Goal: Task Accomplishment & Management: Complete application form

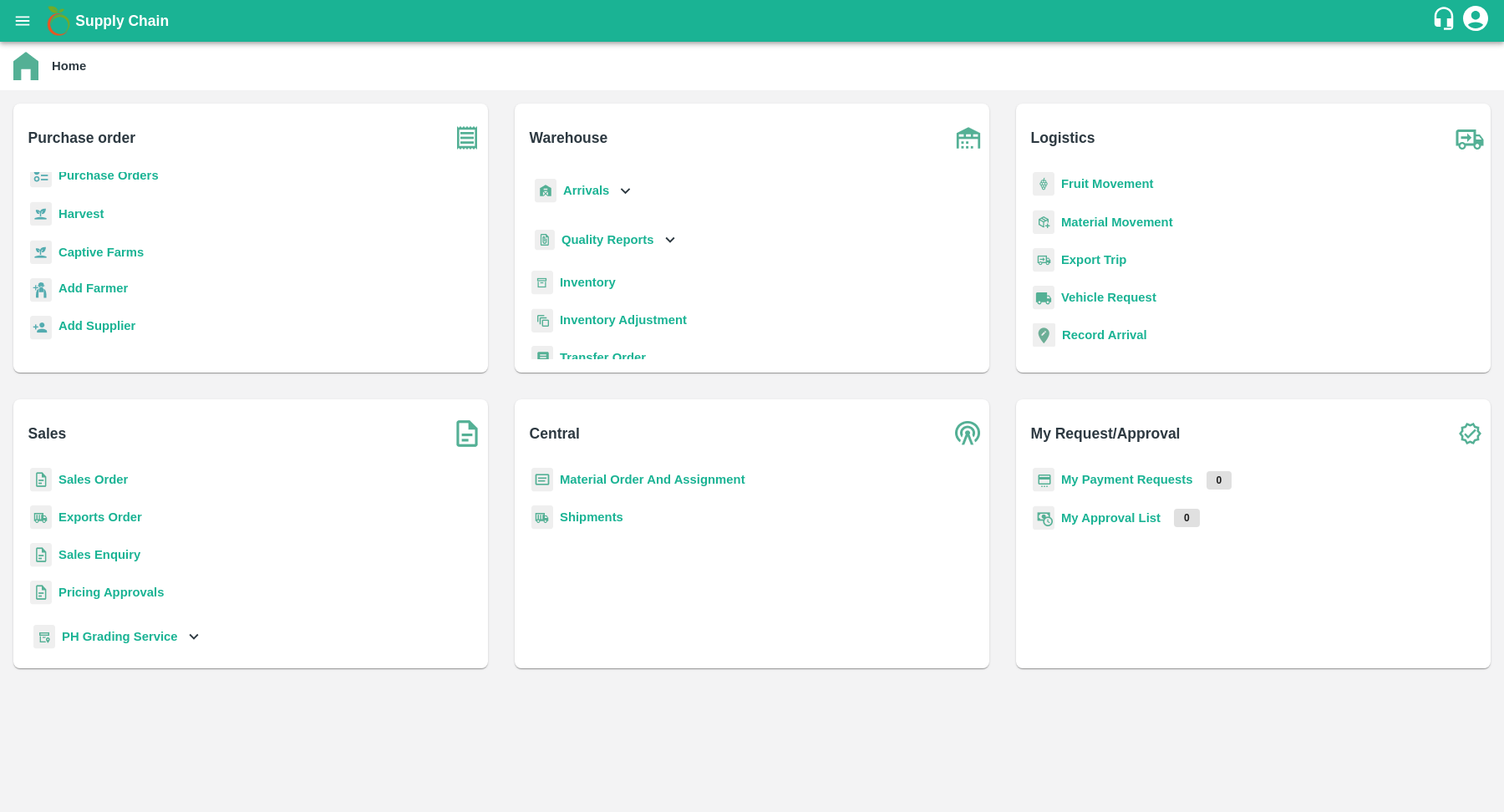
click at [138, 176] on b "Purchase Orders" at bounding box center [109, 176] width 100 height 14
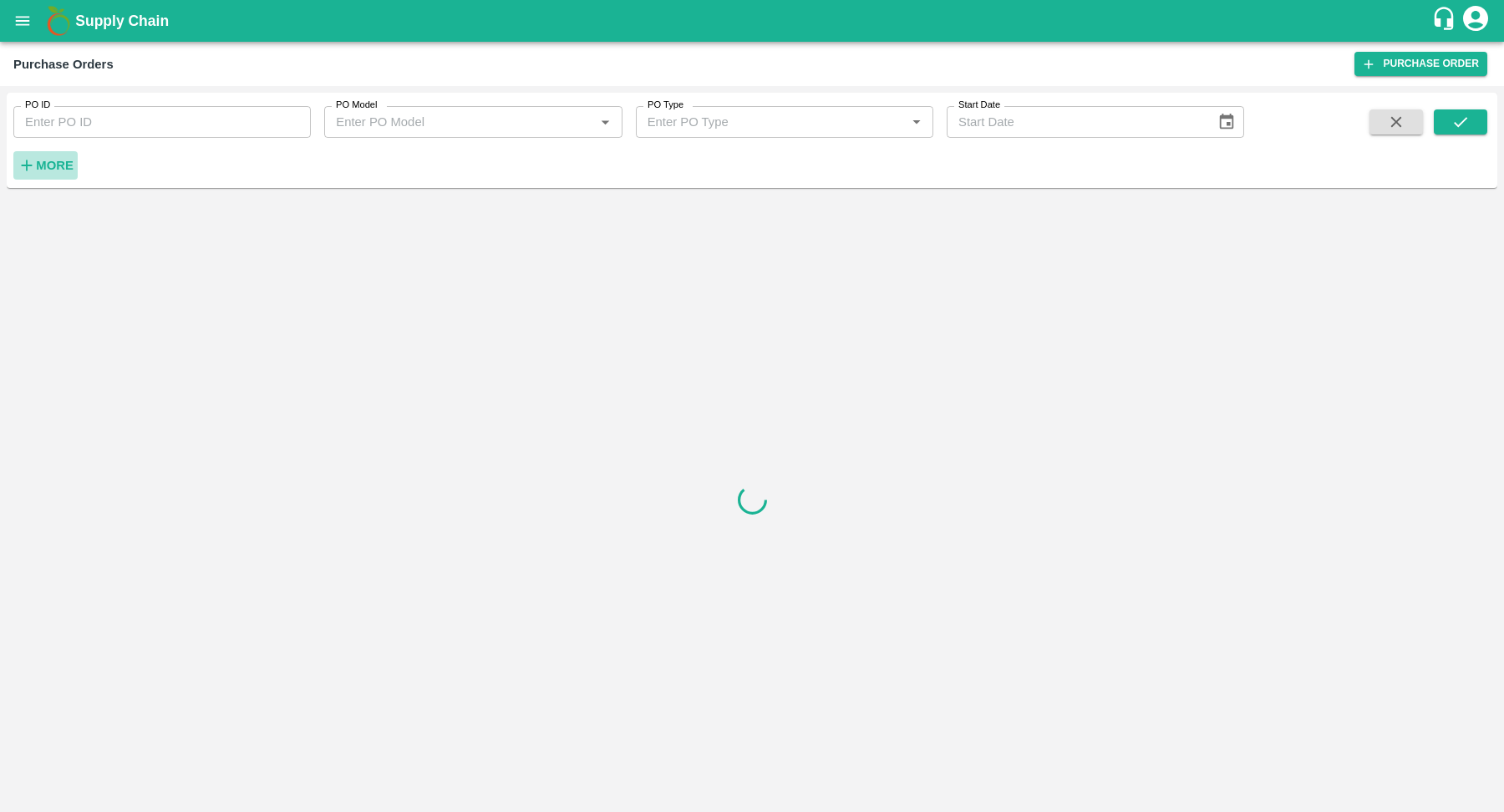
click at [64, 169] on strong "More" at bounding box center [55, 165] width 38 height 14
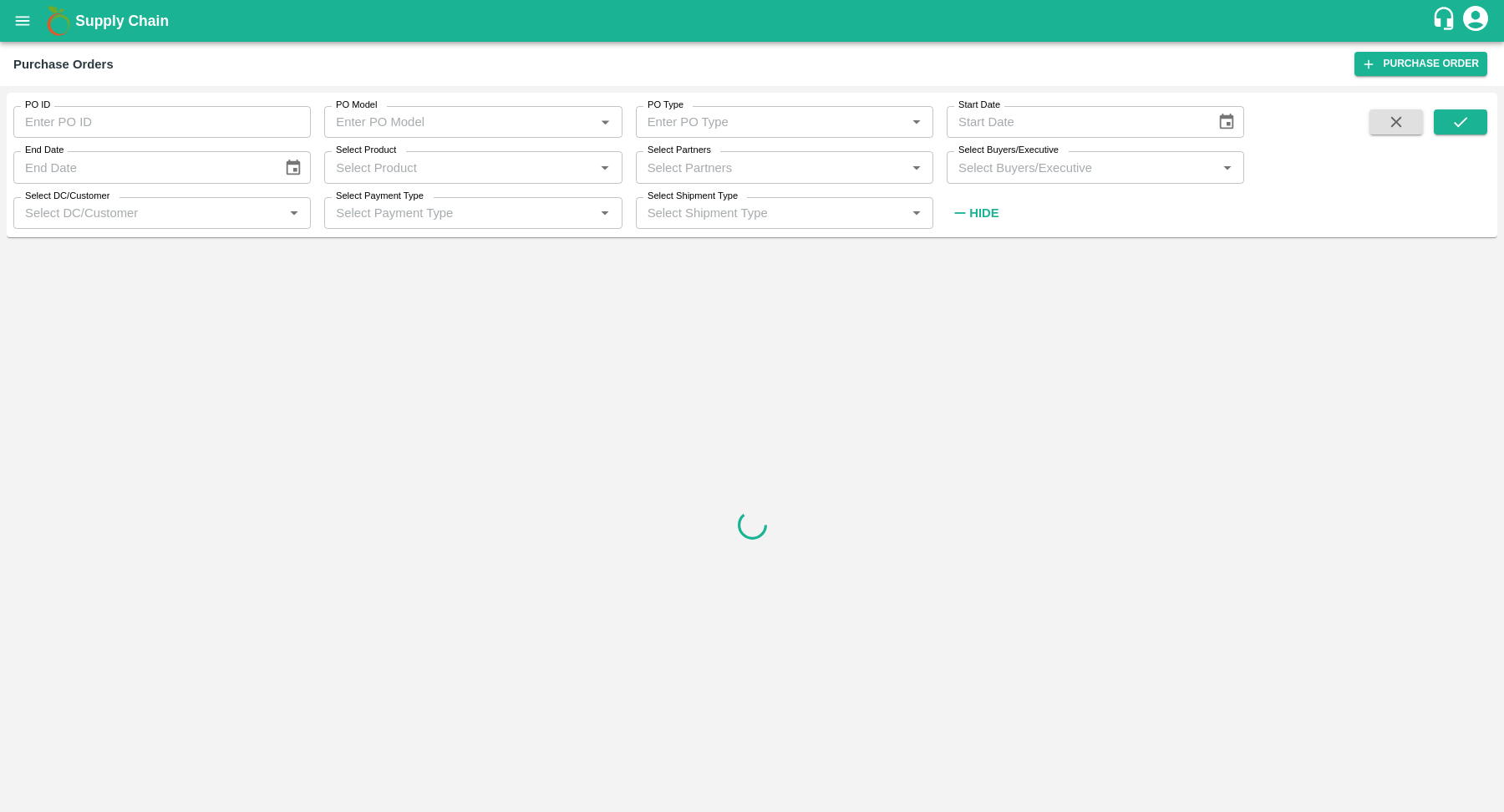
click at [353, 165] on input "Select Product" at bounding box center [459, 166] width 260 height 22
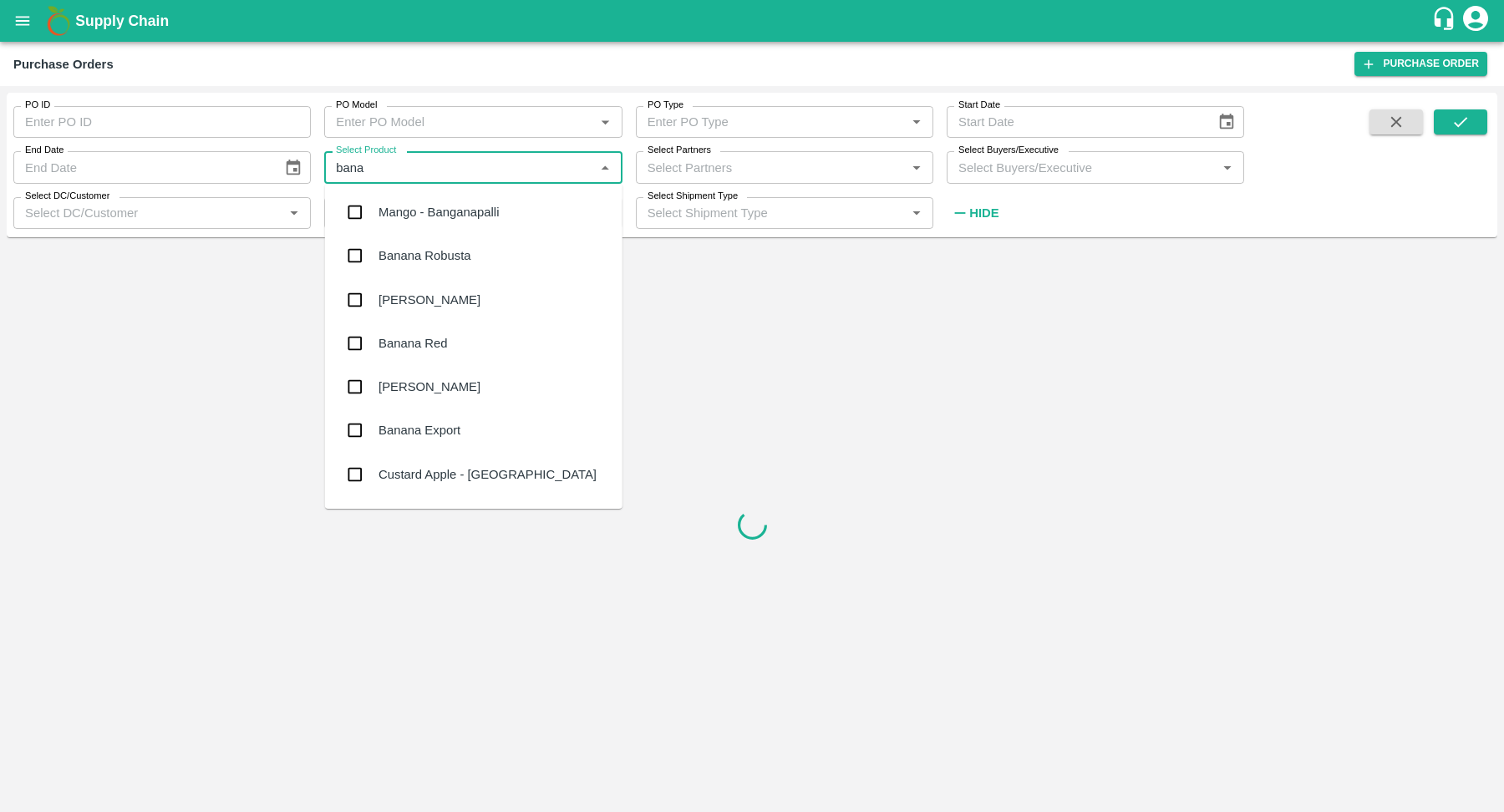
type input "banan"
click at [486, 402] on div "Banana Export" at bounding box center [473, 387] width 297 height 43
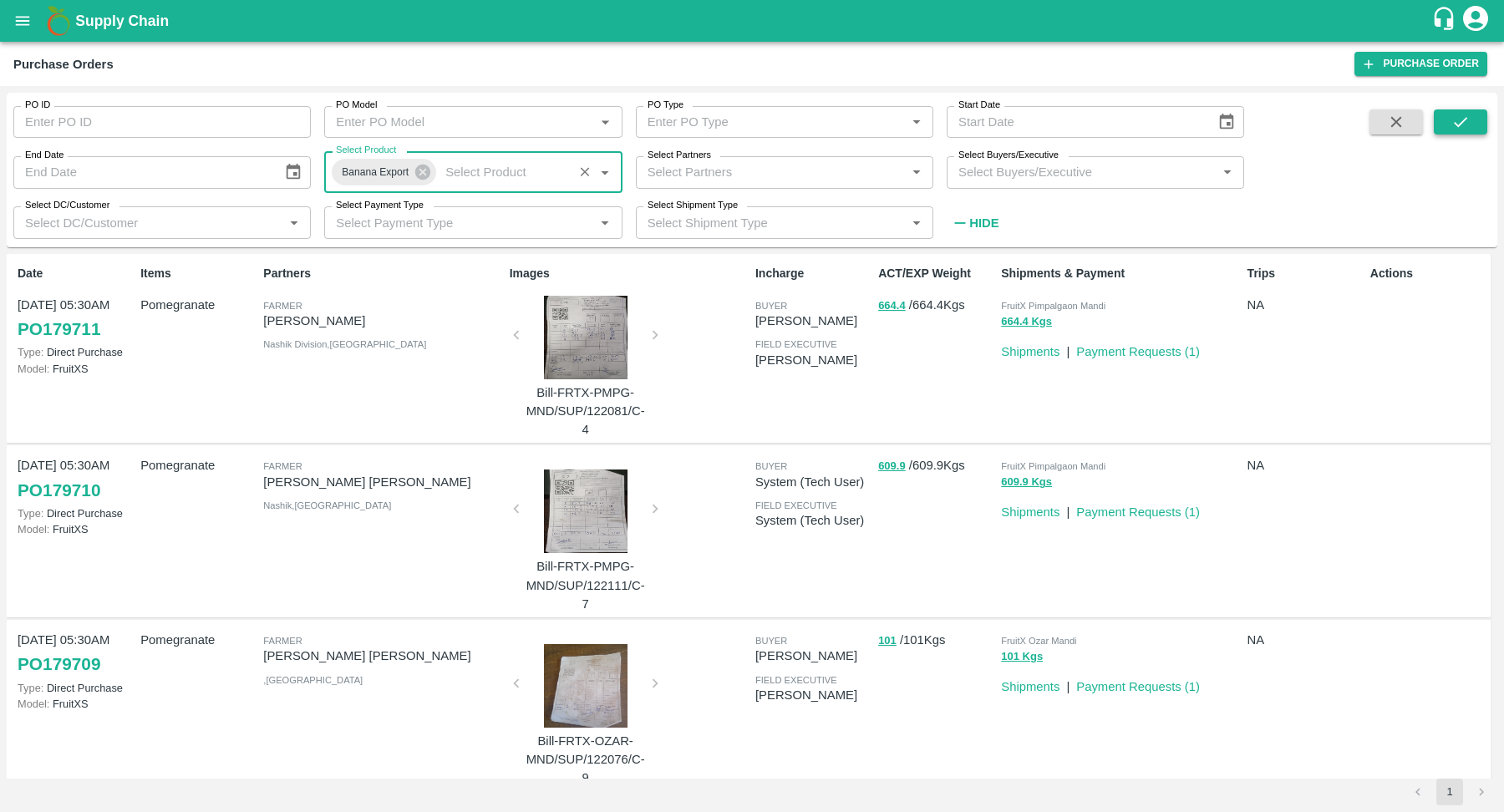
click at [1467, 121] on icon "submit" at bounding box center [1460, 121] width 18 height 18
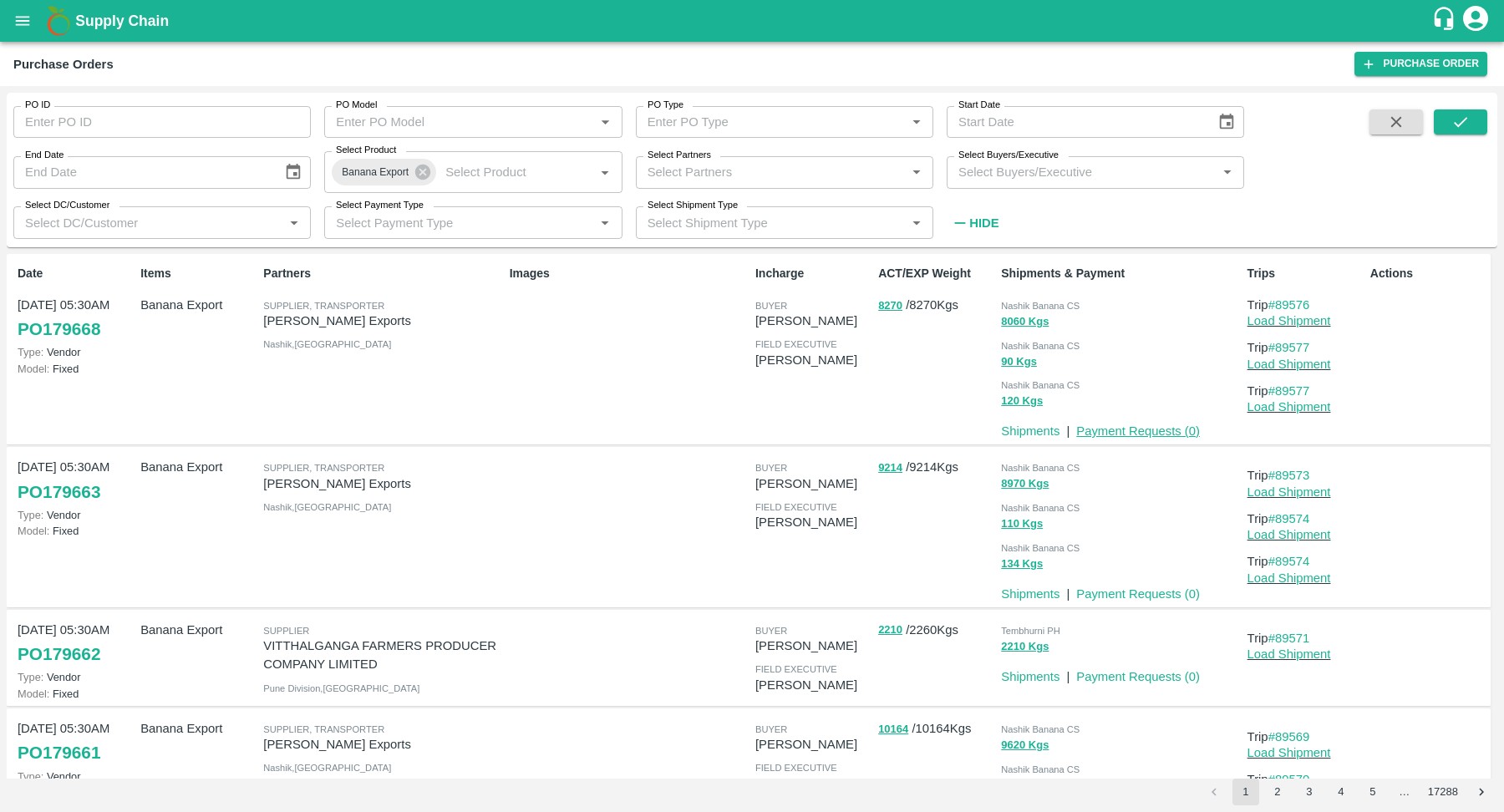
click at [1148, 432] on link "Payment Requests ( 0 )" at bounding box center [1138, 431] width 124 height 14
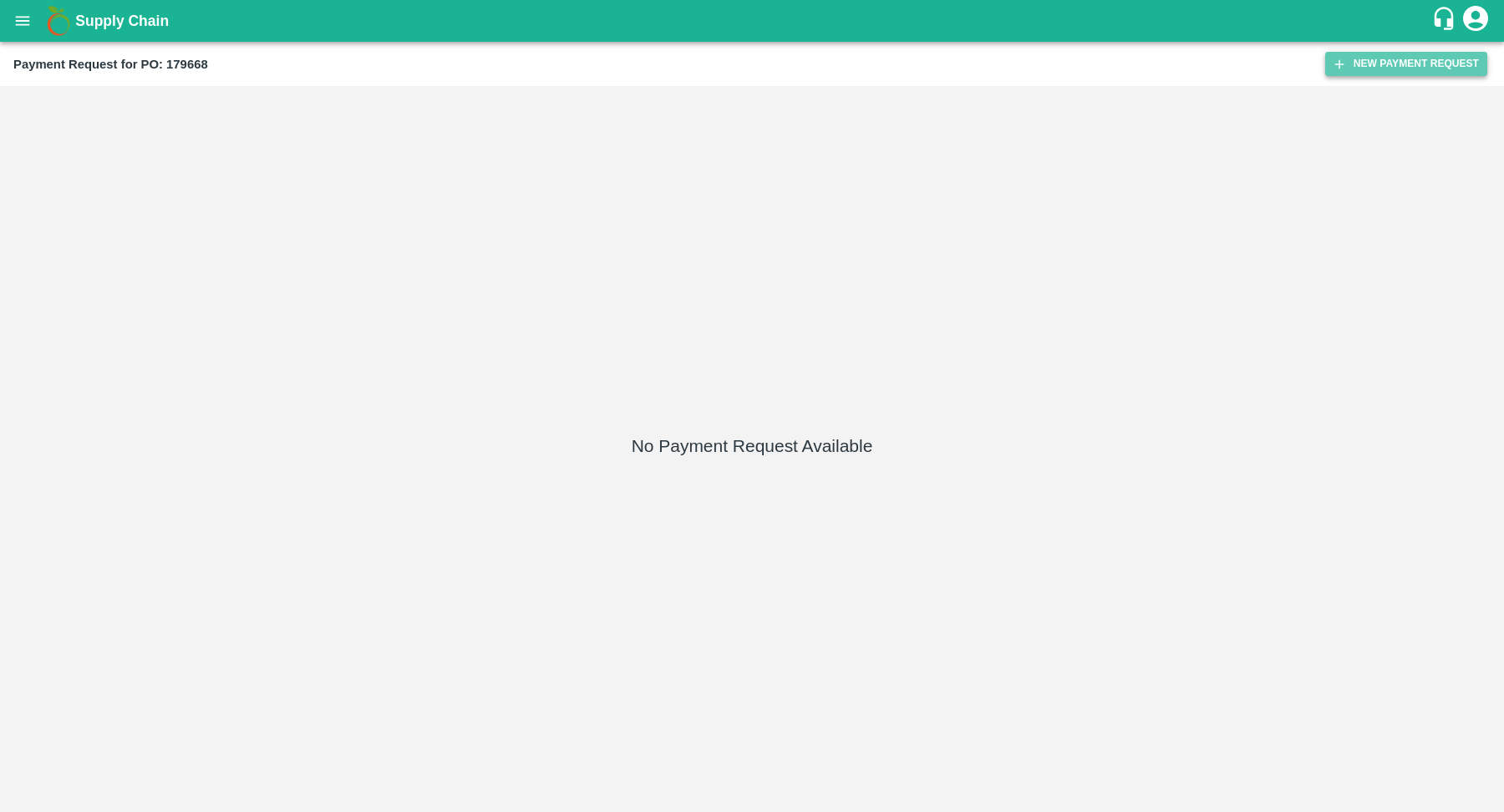
click at [1387, 61] on button "New Payment Request" at bounding box center [1407, 64] width 162 height 24
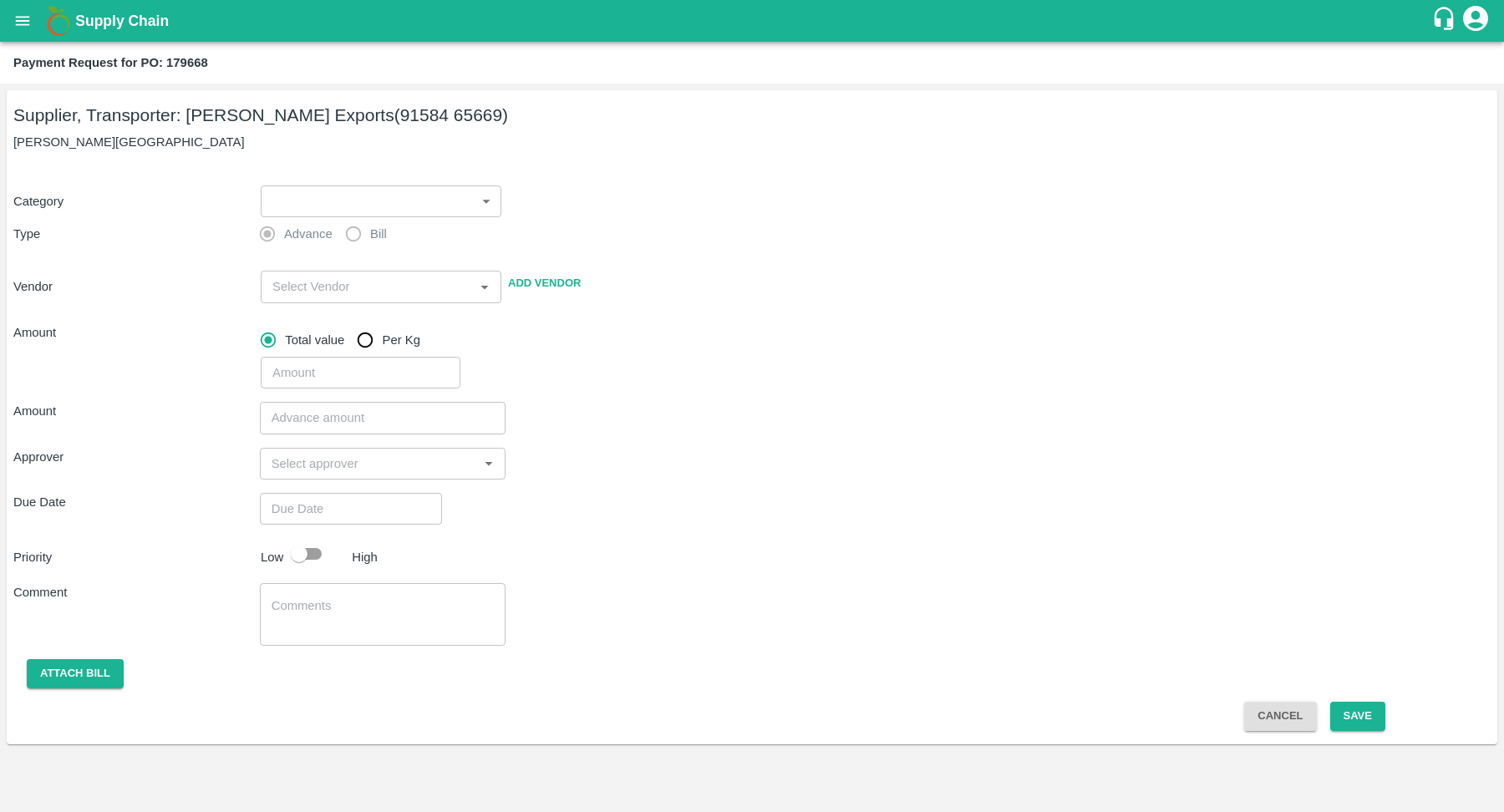
click at [398, 202] on body "Supply Chain Payment Request for PO: 179668 Supplier, Transporter: Shreyansh Ex…" at bounding box center [752, 406] width 1504 height 812
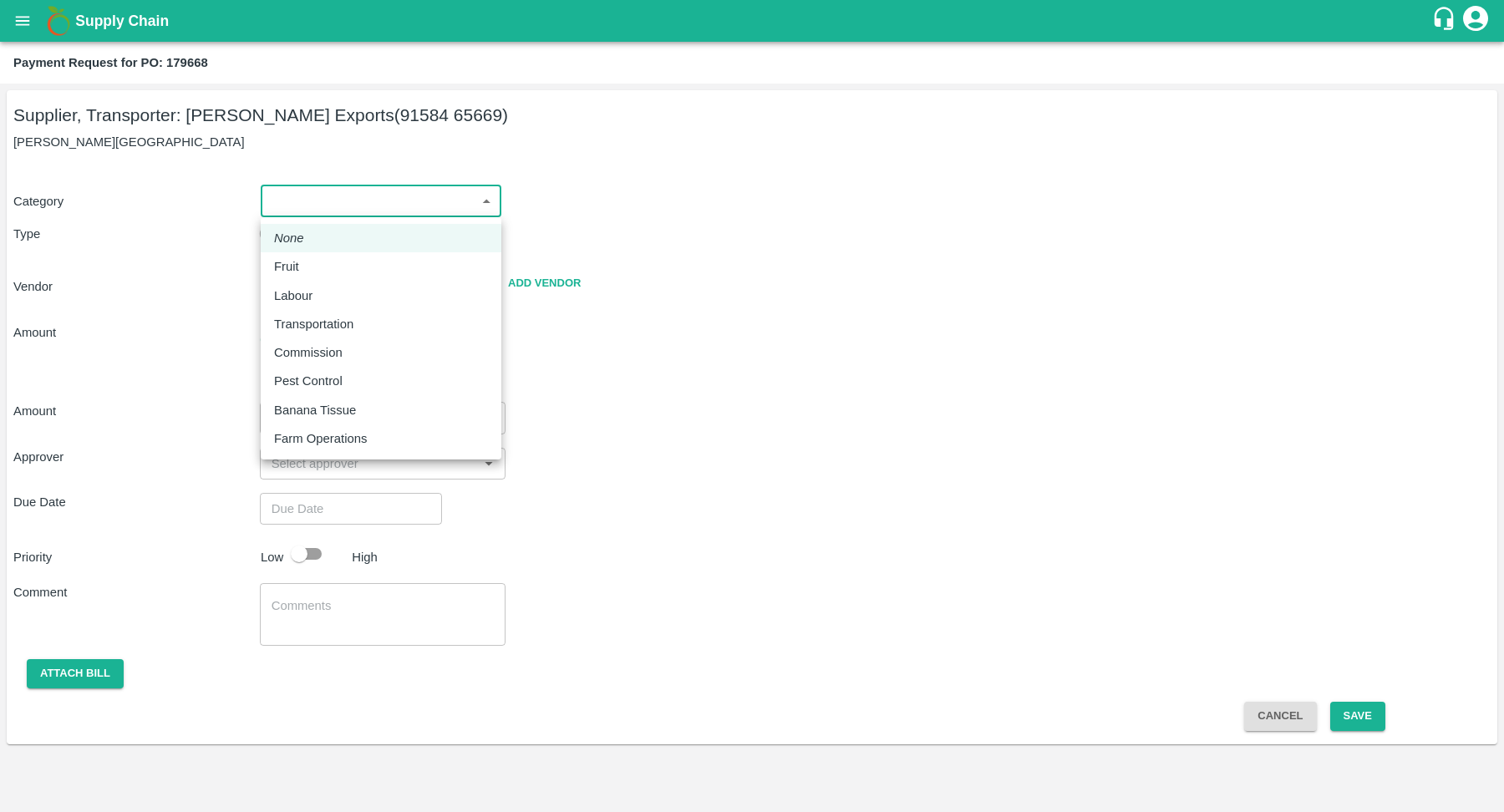
click at [381, 271] on div "Fruit" at bounding box center [381, 266] width 214 height 18
type input "1"
type input "Shreyansh Exports - 91584 65669(Supplier, Transporter)"
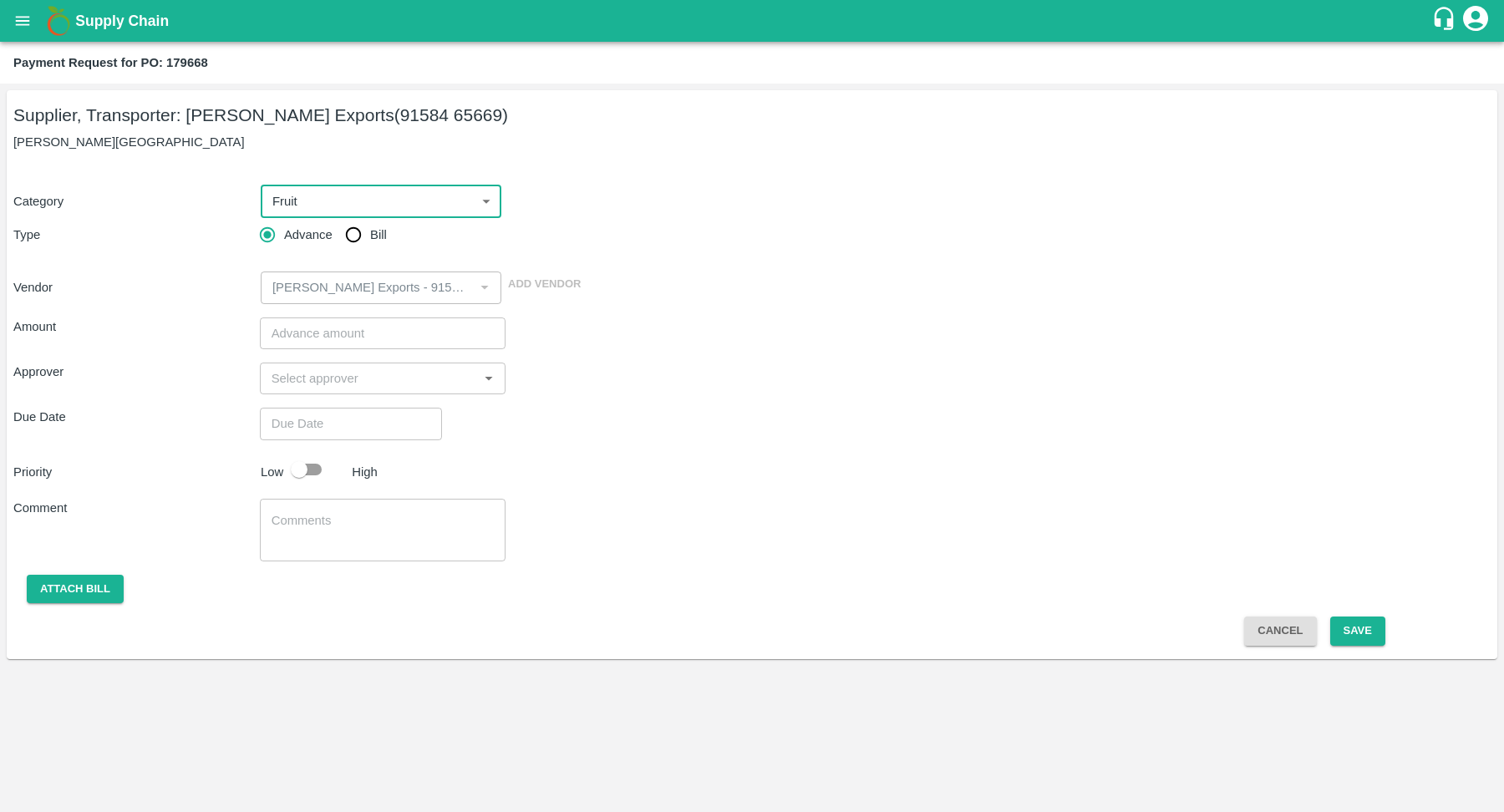
click at [364, 232] on input "Bill" at bounding box center [353, 234] width 34 height 34
radio input "true"
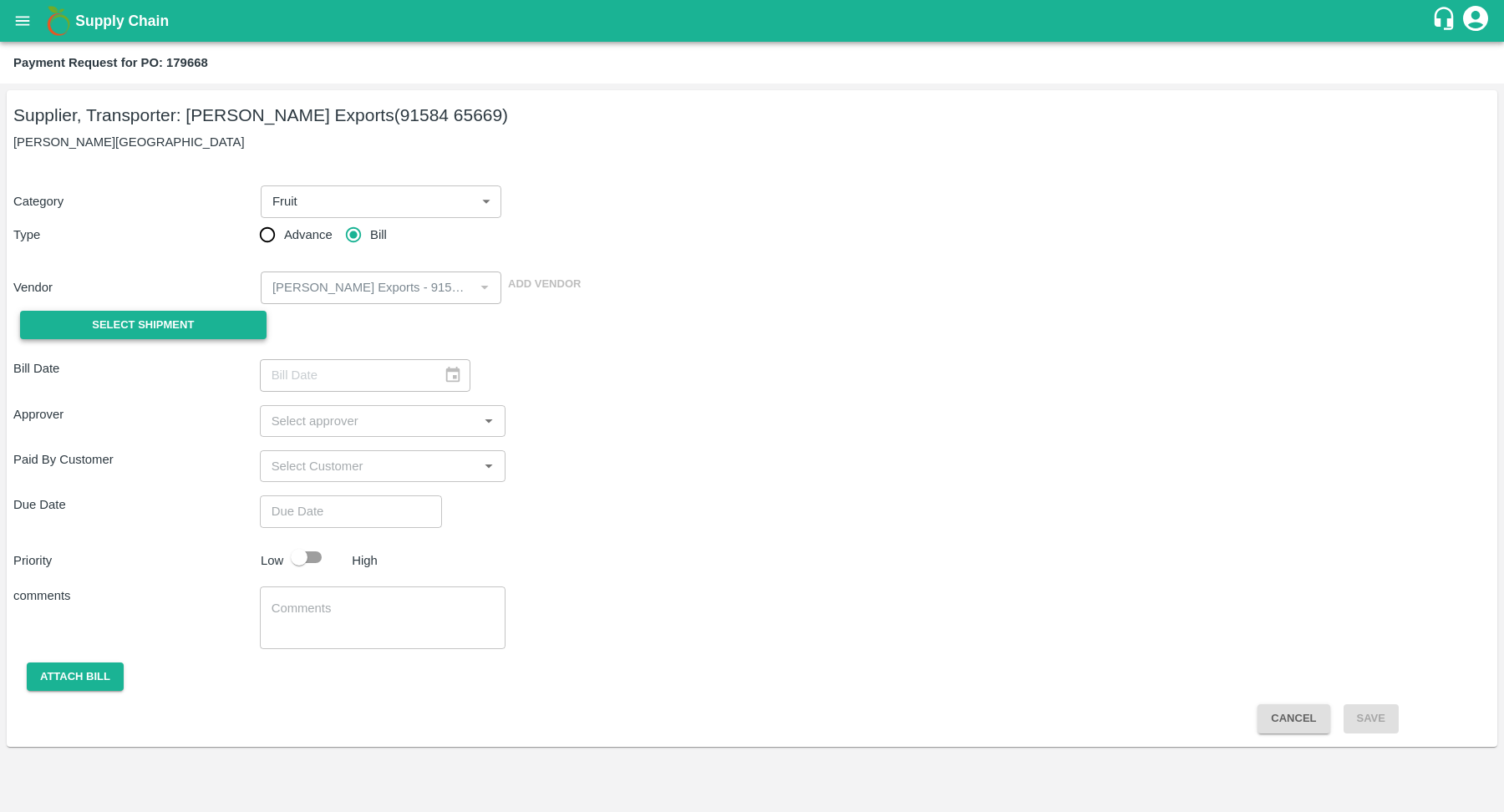
click at [121, 313] on button "Select Shipment" at bounding box center [143, 325] width 246 height 29
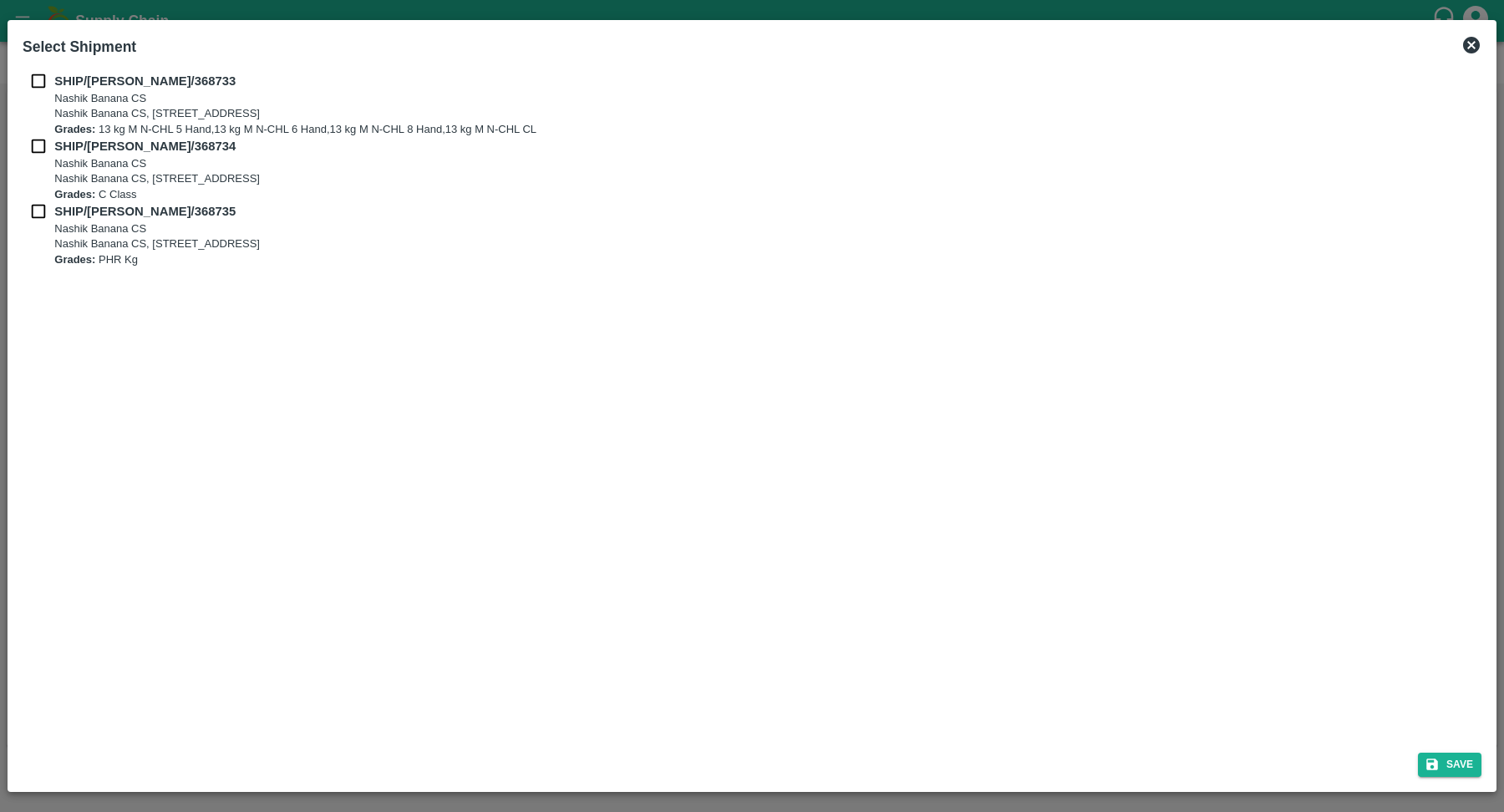
click at [47, 84] on input "checkbox" at bounding box center [38, 80] width 32 height 18
checkbox input "true"
click at [42, 144] on input "checkbox" at bounding box center [38, 146] width 32 height 18
checkbox input "true"
click at [35, 208] on input "checkbox" at bounding box center [38, 211] width 32 height 18
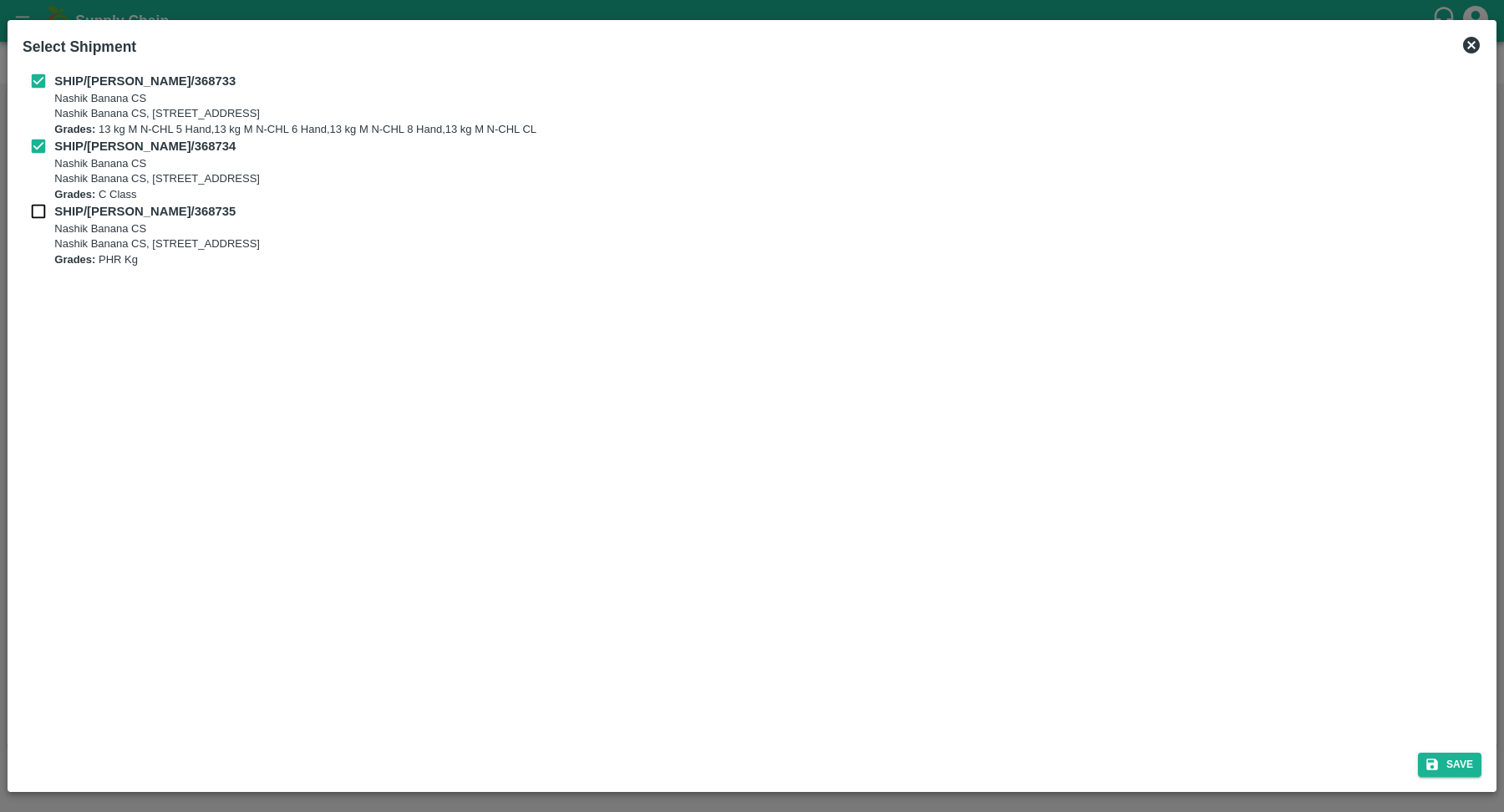
checkbox input "true"
click at [1457, 767] on button "Save" at bounding box center [1450, 765] width 64 height 24
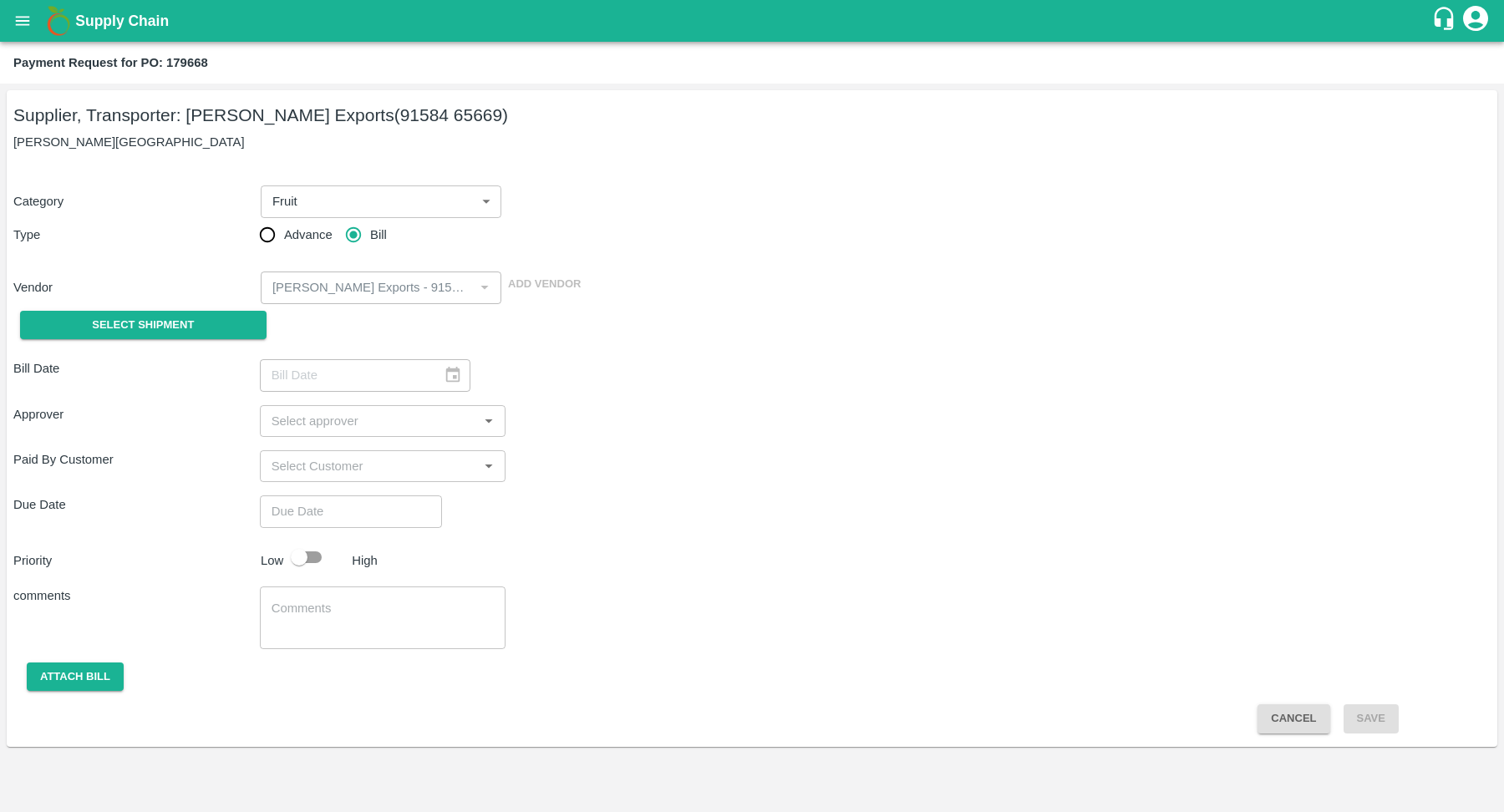
type input "07/10/2025"
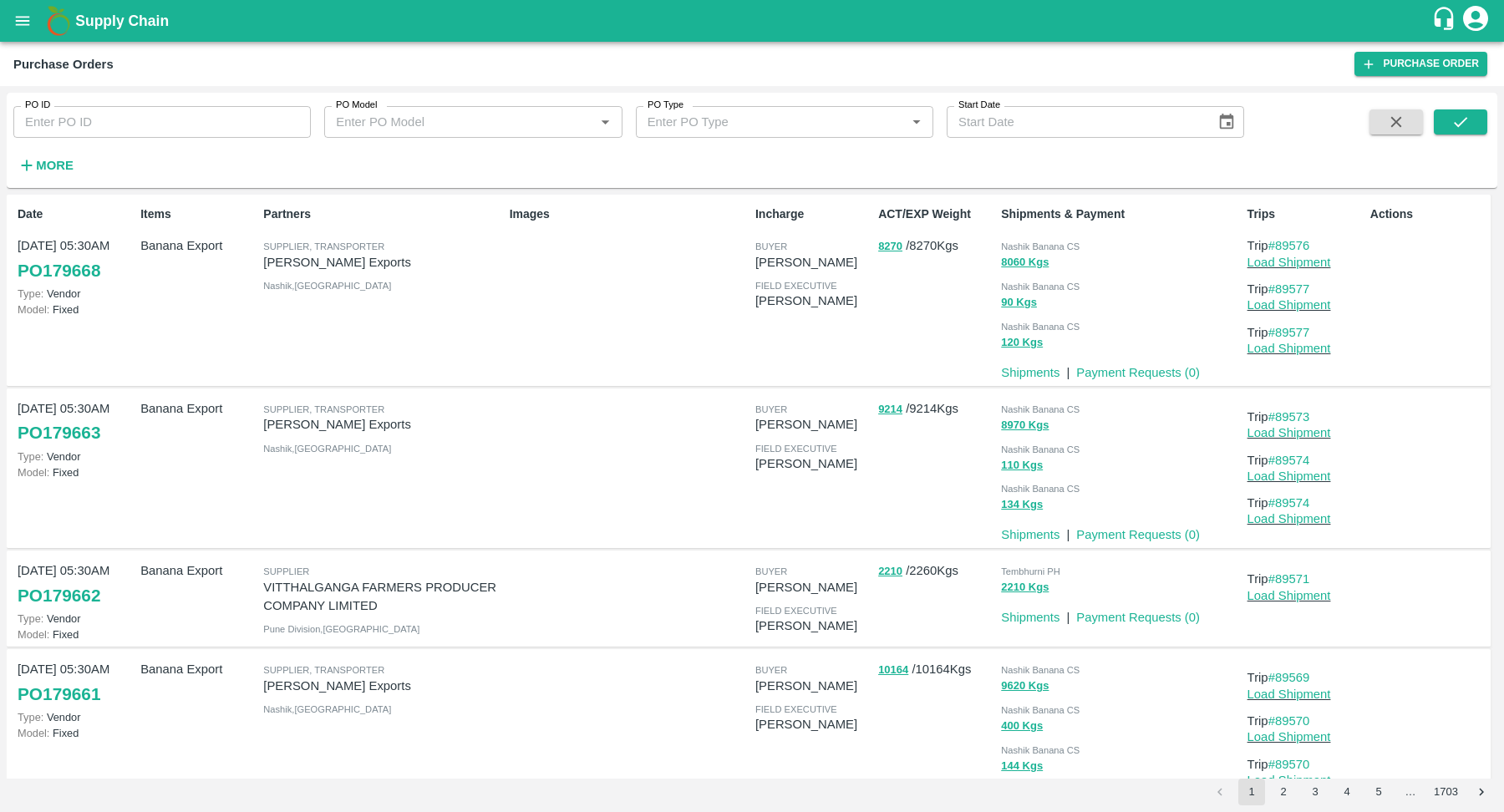
click at [65, 168] on strong "More" at bounding box center [55, 165] width 38 height 14
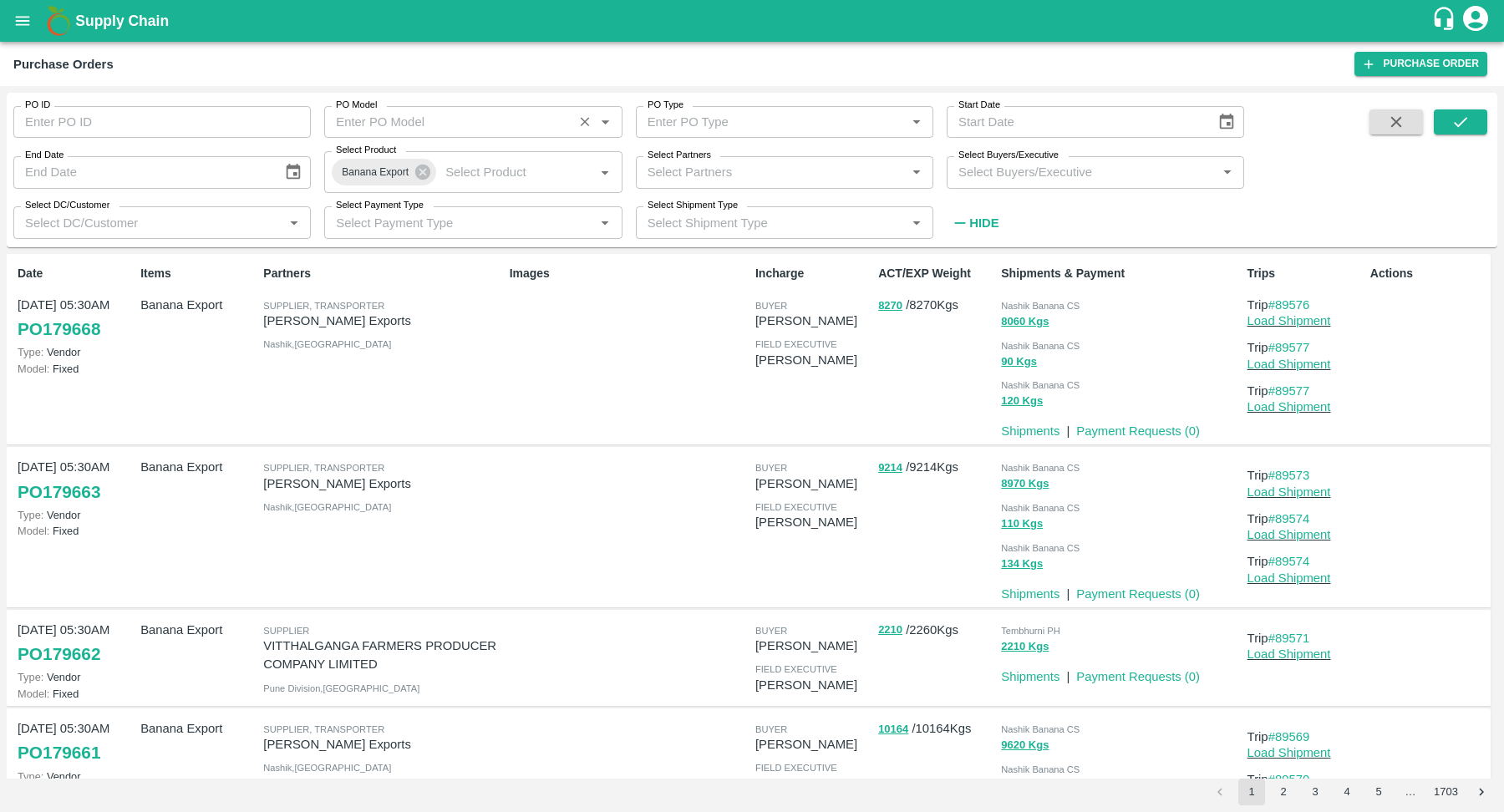
click at [494, 117] on input "PO Model" at bounding box center [448, 121] width 238 height 22
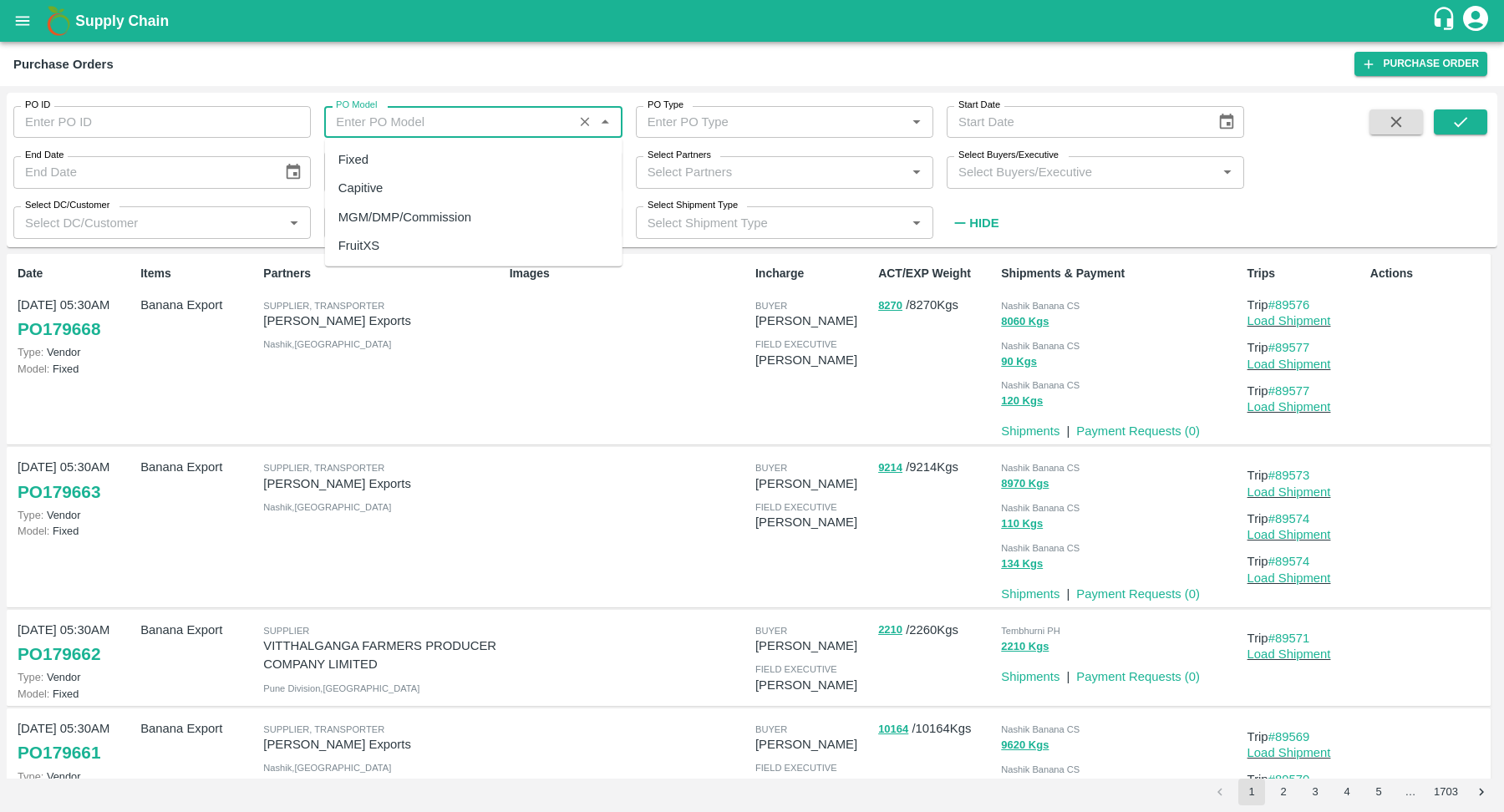
click at [486, 168] on div "Fixed" at bounding box center [473, 159] width 297 height 28
type input "Fixed"
click at [816, 108] on div "PO Type   *" at bounding box center [784, 121] width 297 height 32
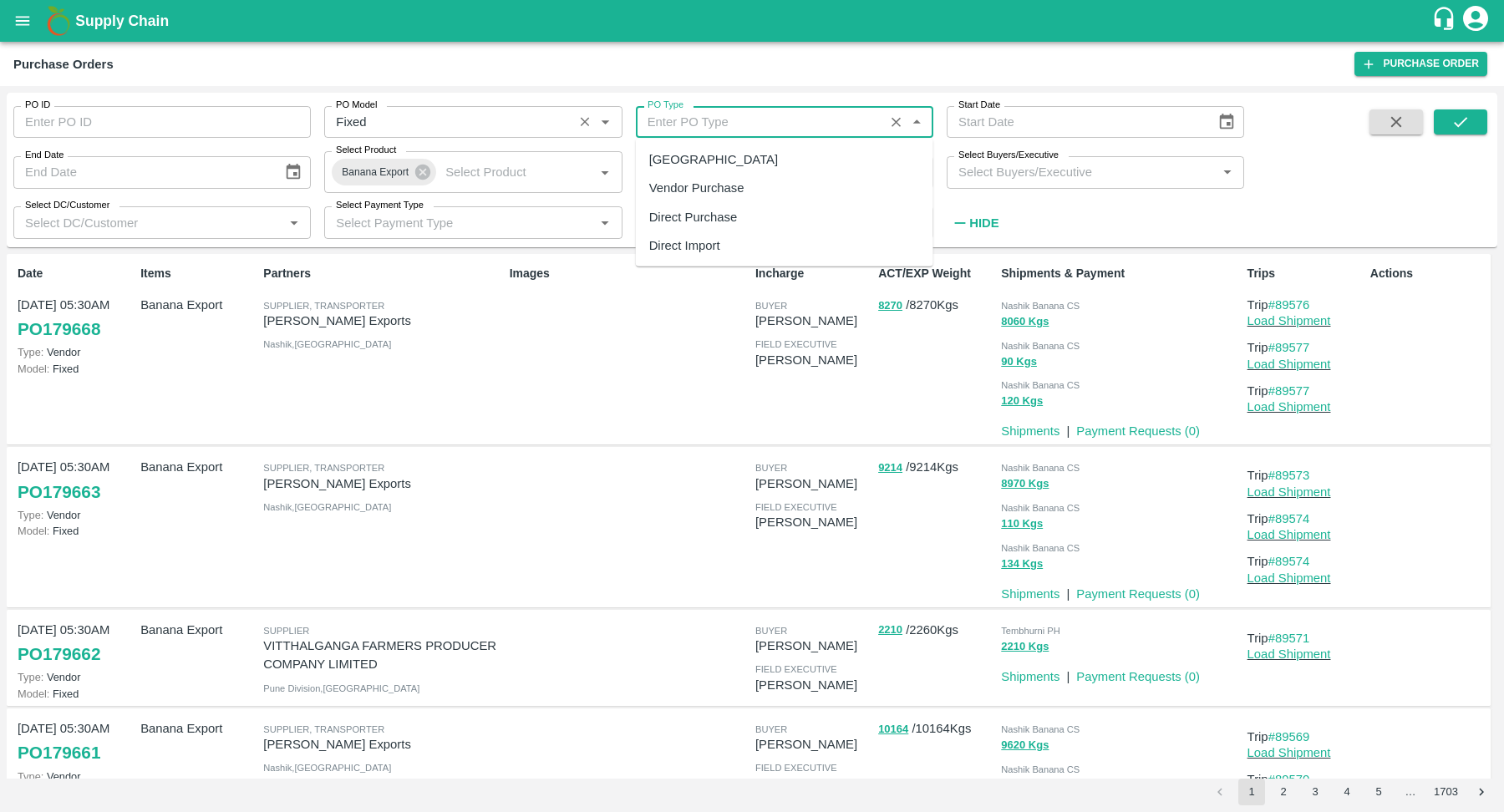
click at [500, 115] on input "PO Model" at bounding box center [448, 121] width 238 height 22
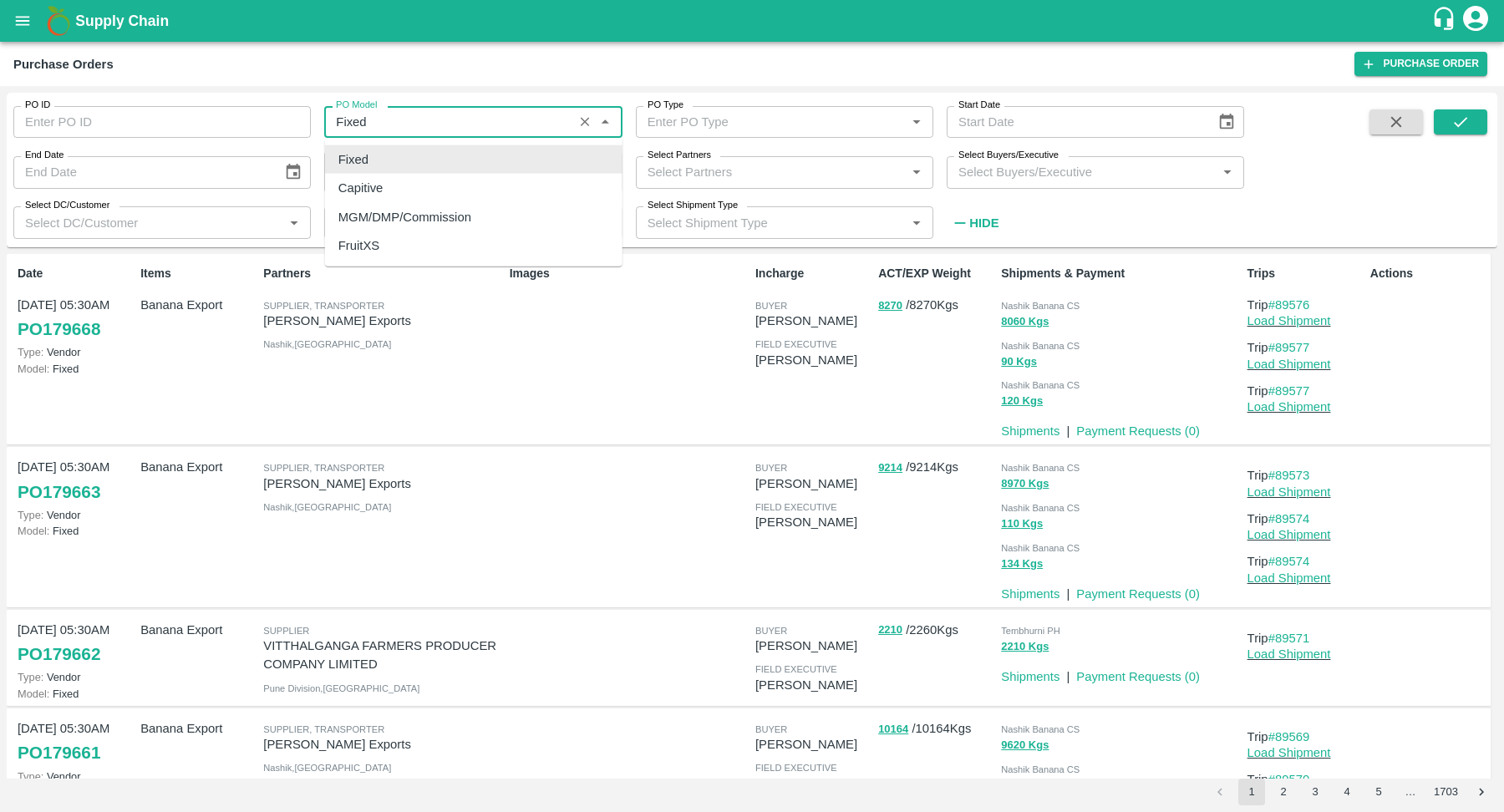
click at [714, 50] on div "Purchase Orders Purchase Order" at bounding box center [752, 64] width 1504 height 44
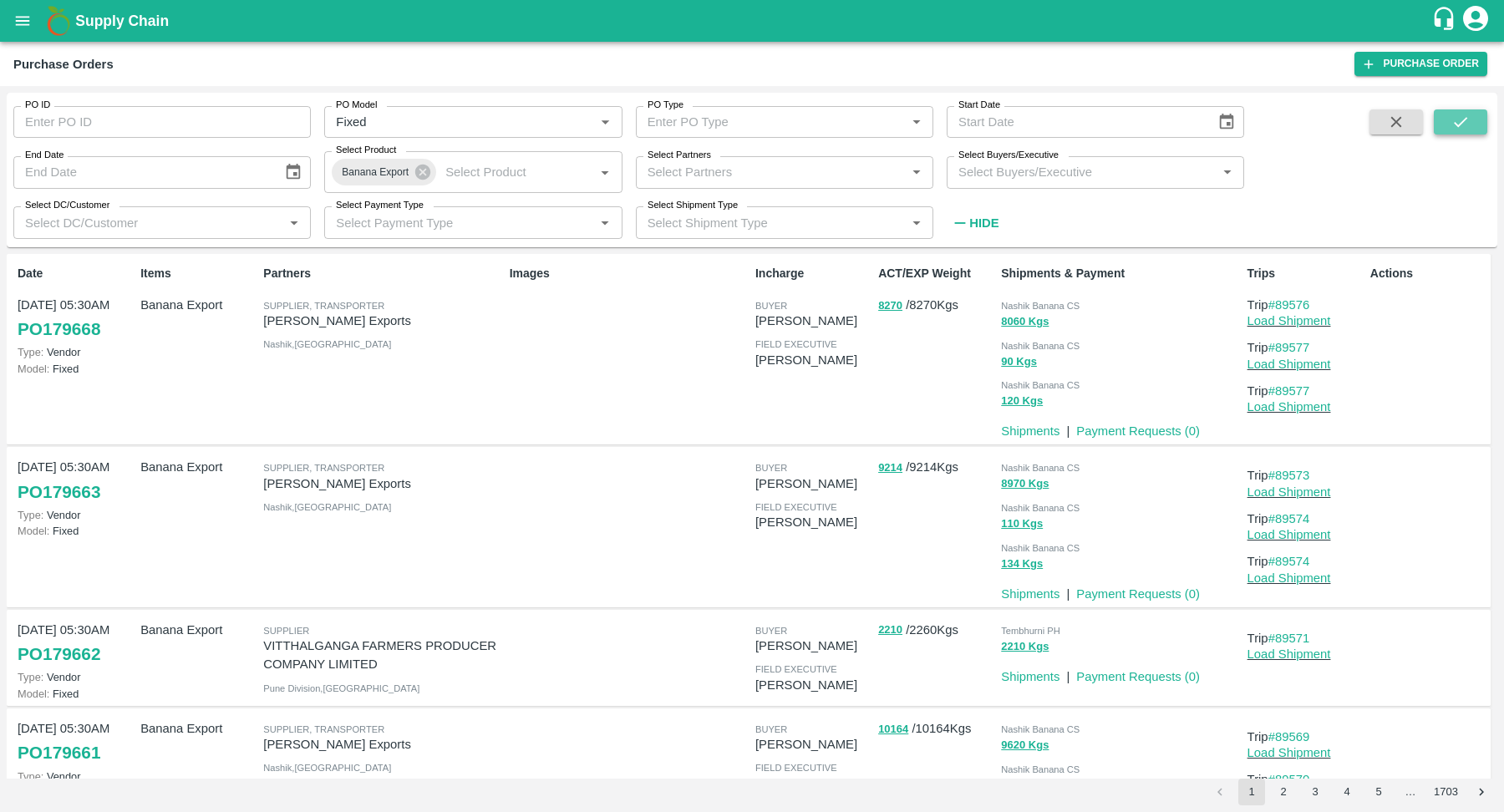
click at [1451, 121] on icon "submit" at bounding box center [1460, 121] width 18 height 18
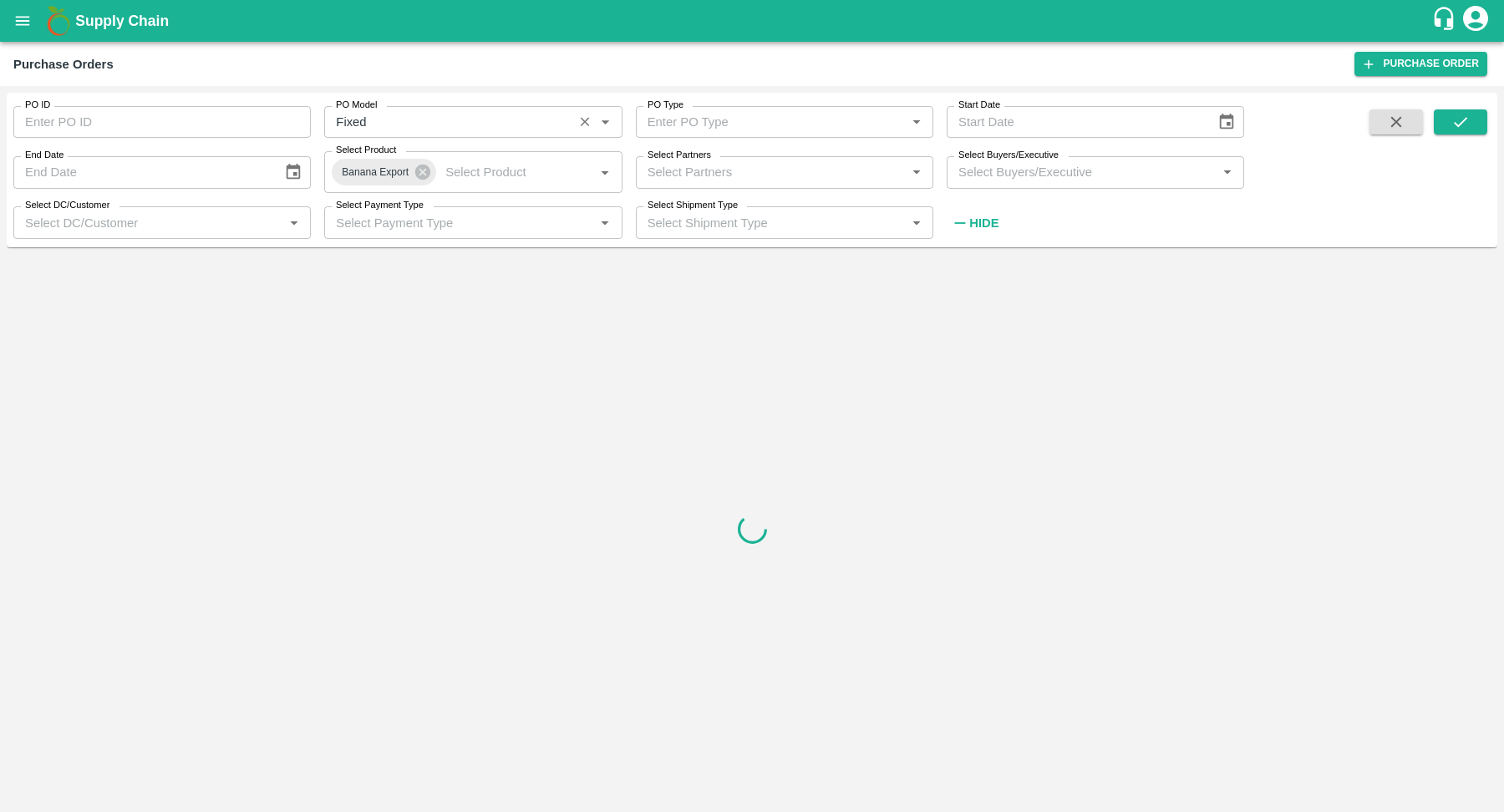
click at [489, 130] on input "PO Model" at bounding box center [448, 121] width 238 height 22
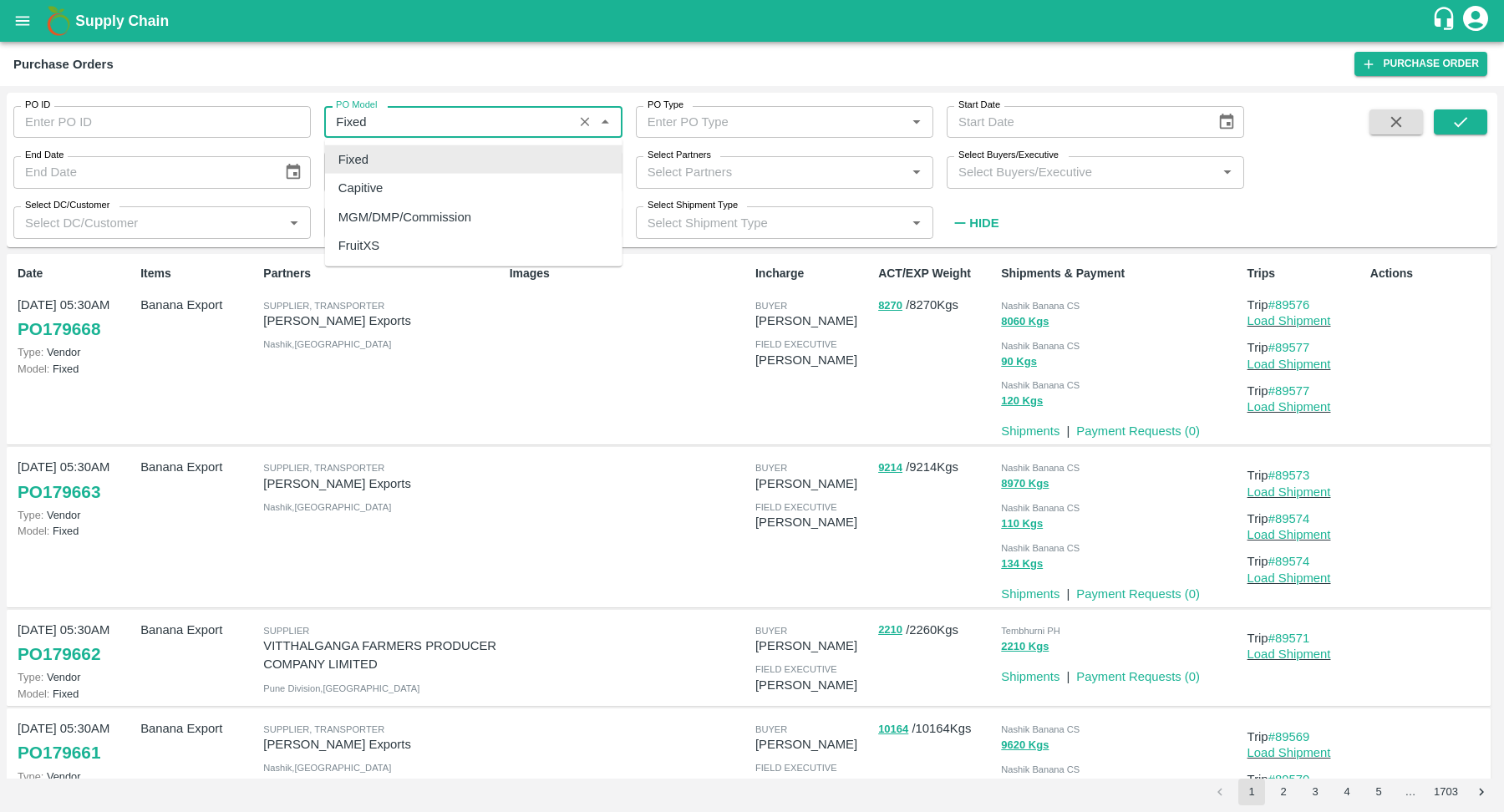
click at [519, 68] on div "Purchase Orders" at bounding box center [684, 64] width 1341 height 22
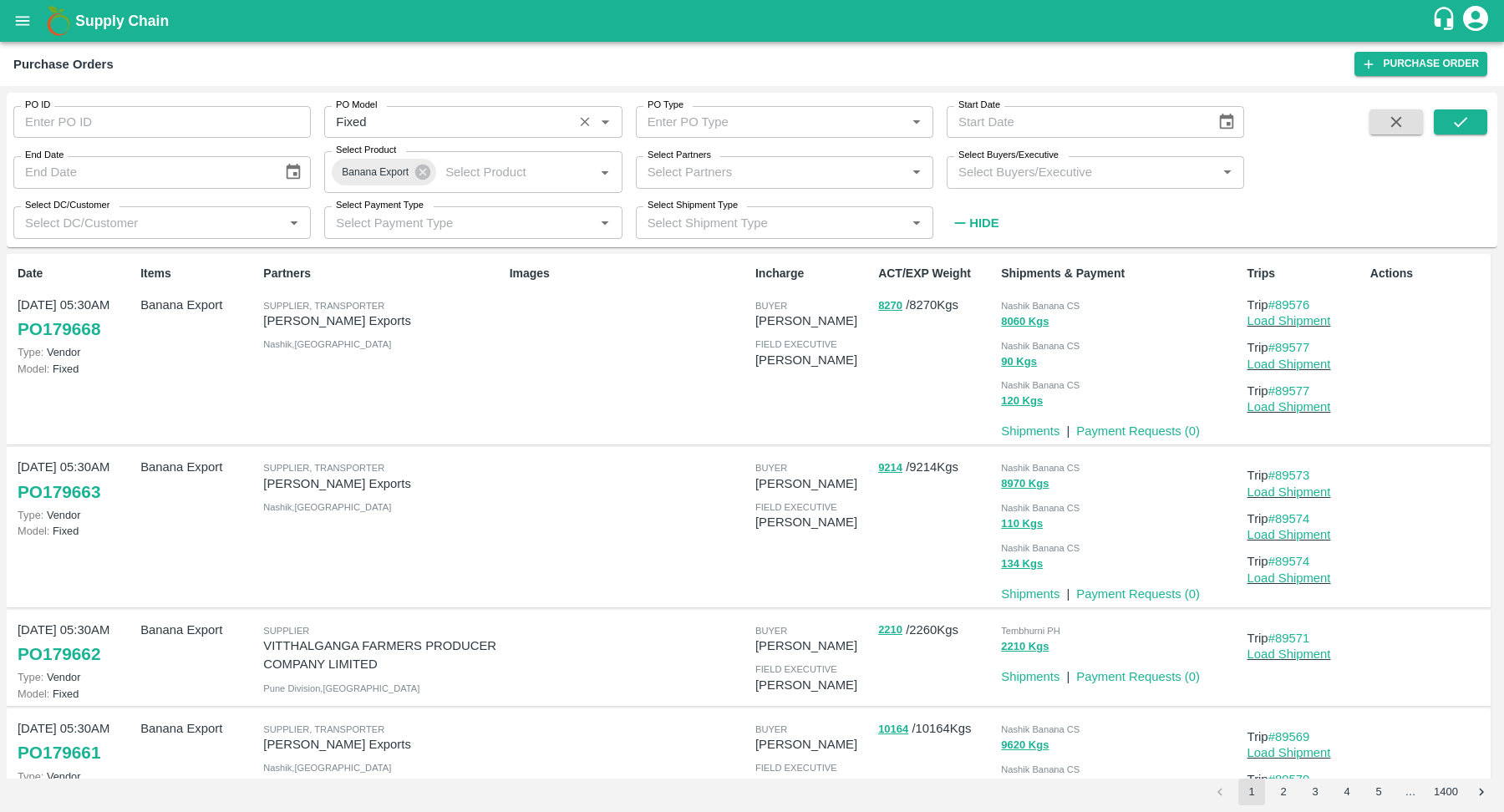
click at [530, 126] on input "PO Model" at bounding box center [448, 121] width 238 height 22
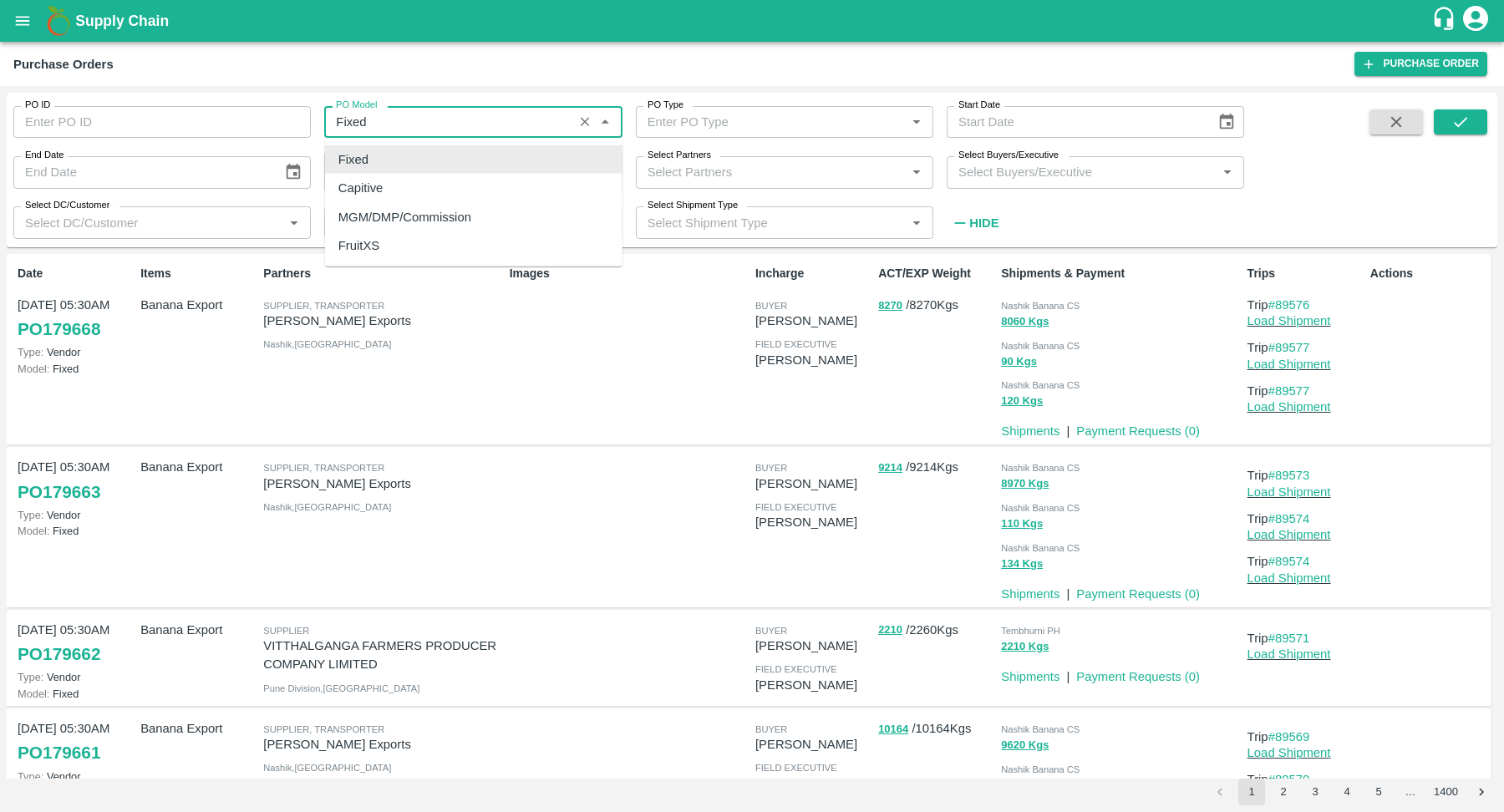
click at [526, 70] on div "Purchase Orders" at bounding box center [684, 64] width 1341 height 22
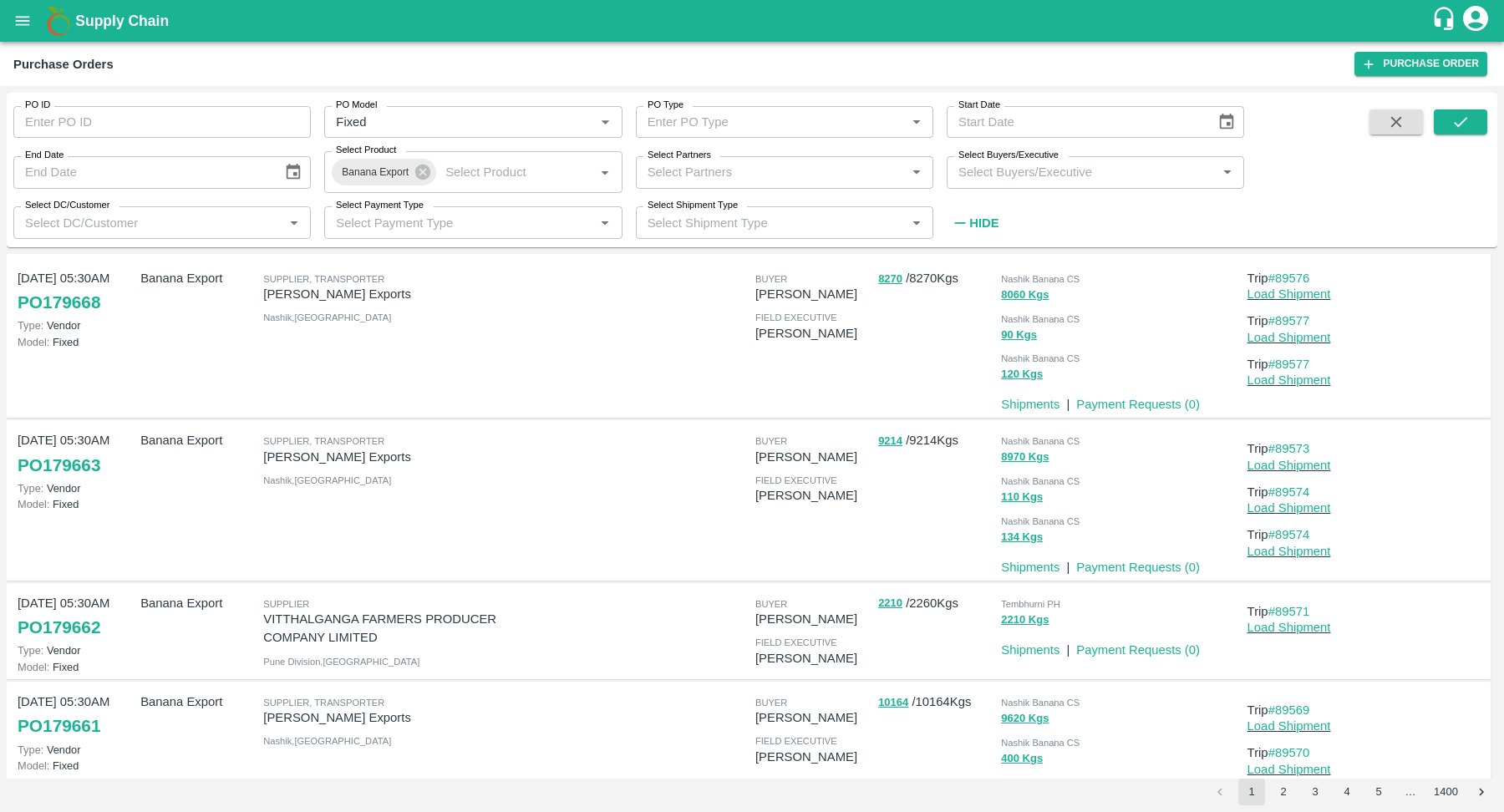
scroll to position [39, 0]
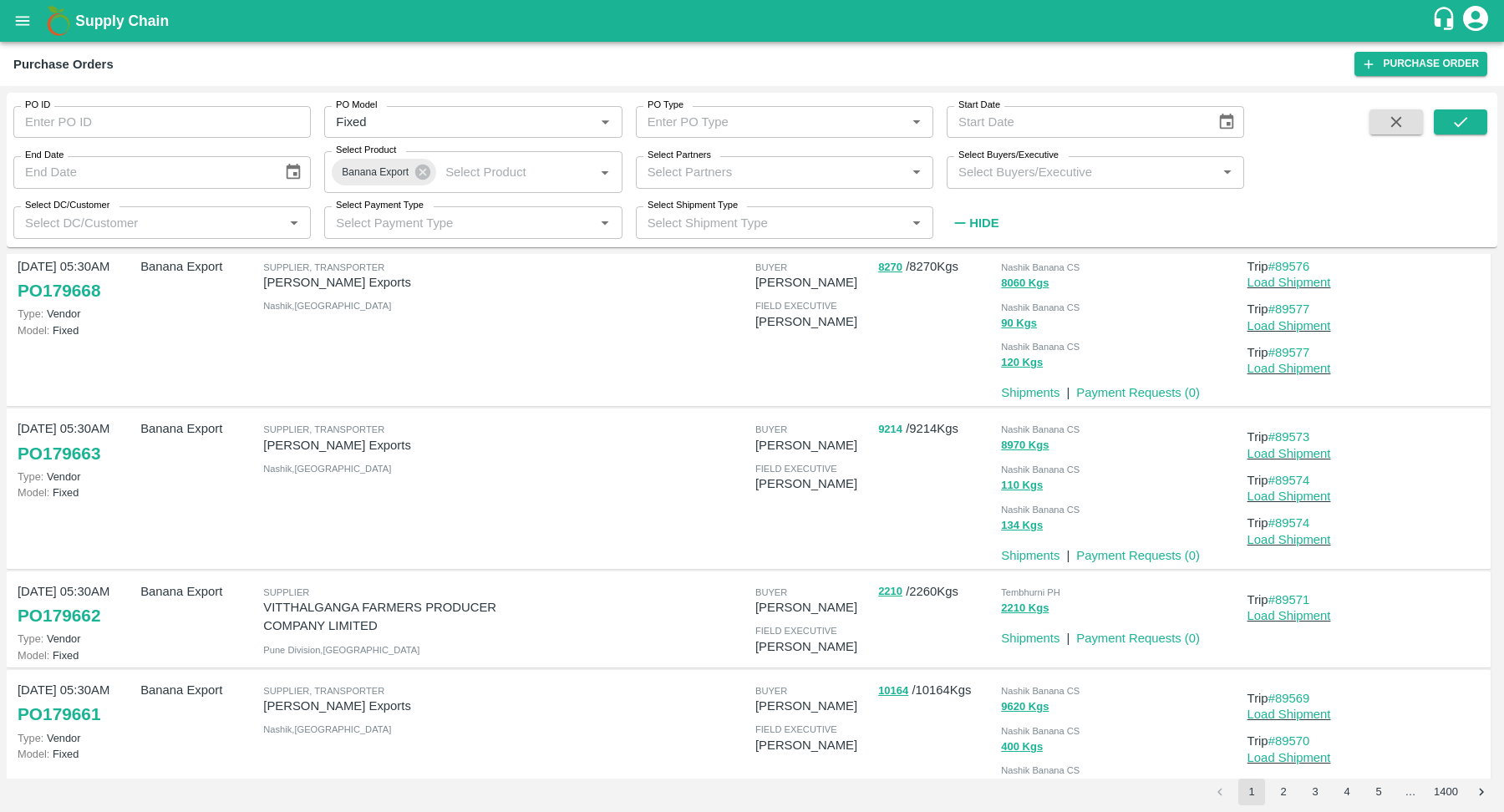
click at [892, 430] on button "9214" at bounding box center [891, 430] width 24 height 19
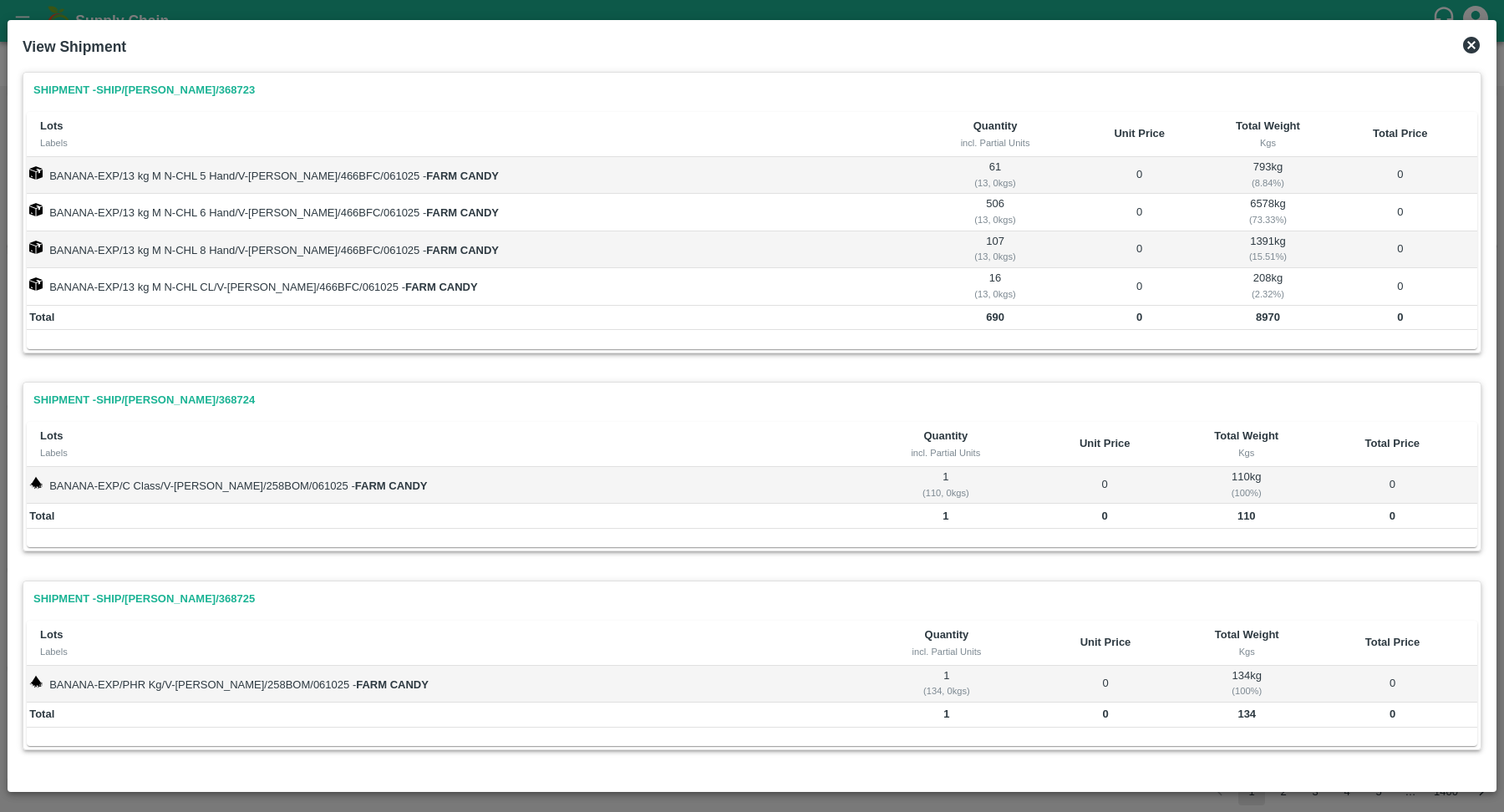
click at [1465, 42] on icon at bounding box center [1471, 45] width 16 height 16
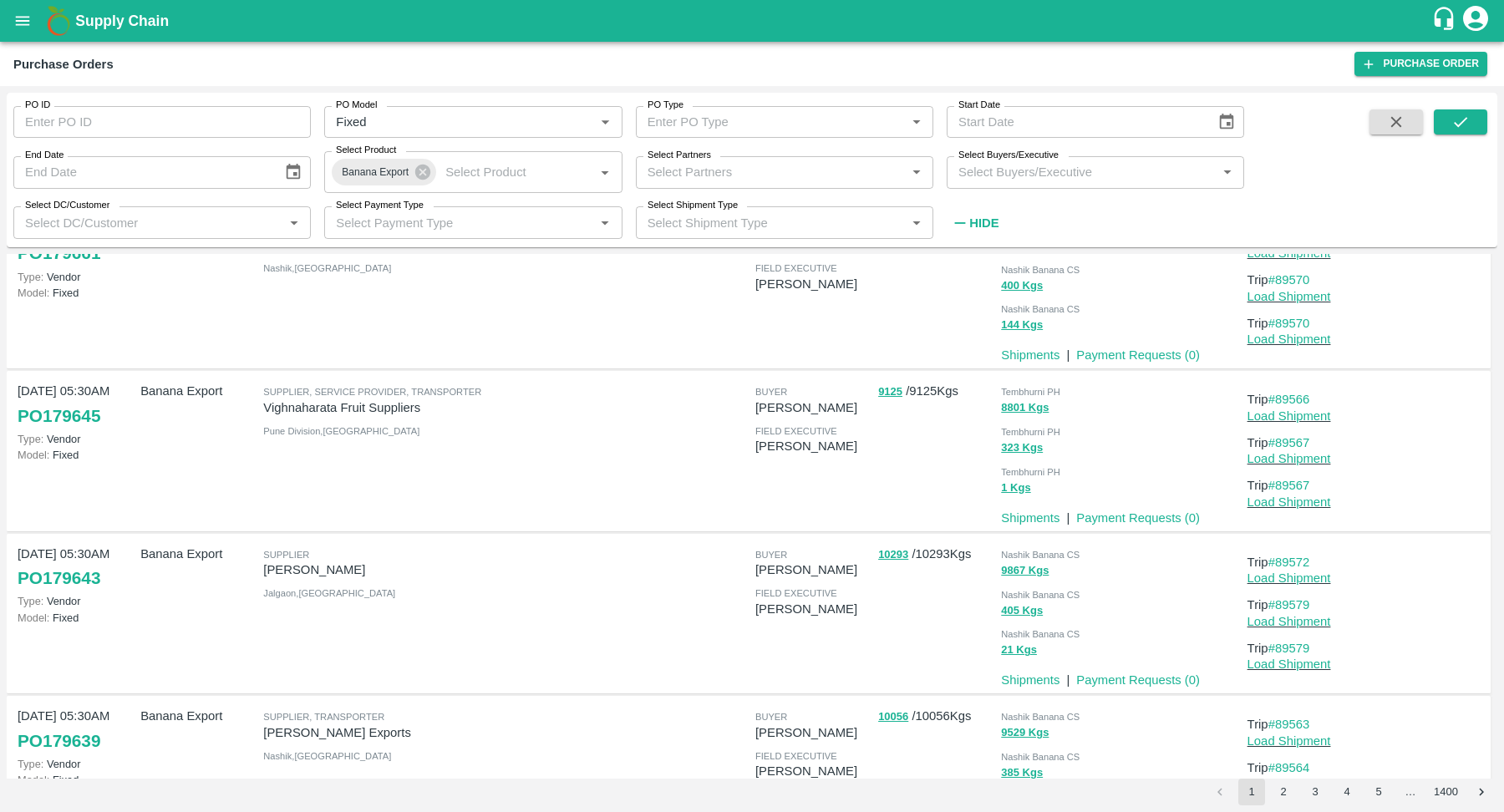
scroll to position [505, 0]
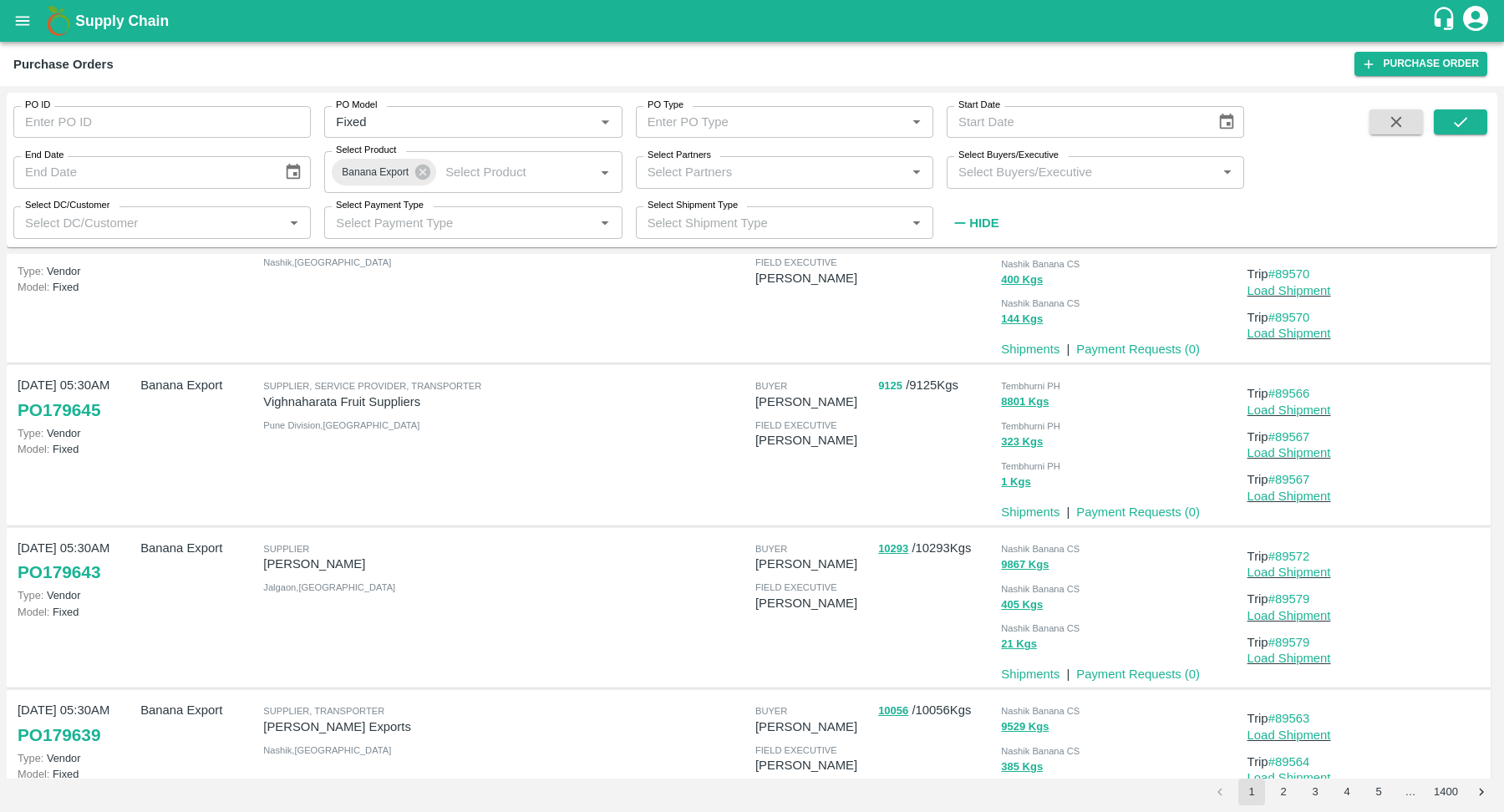
click at [883, 387] on button "9125" at bounding box center [891, 387] width 24 height 19
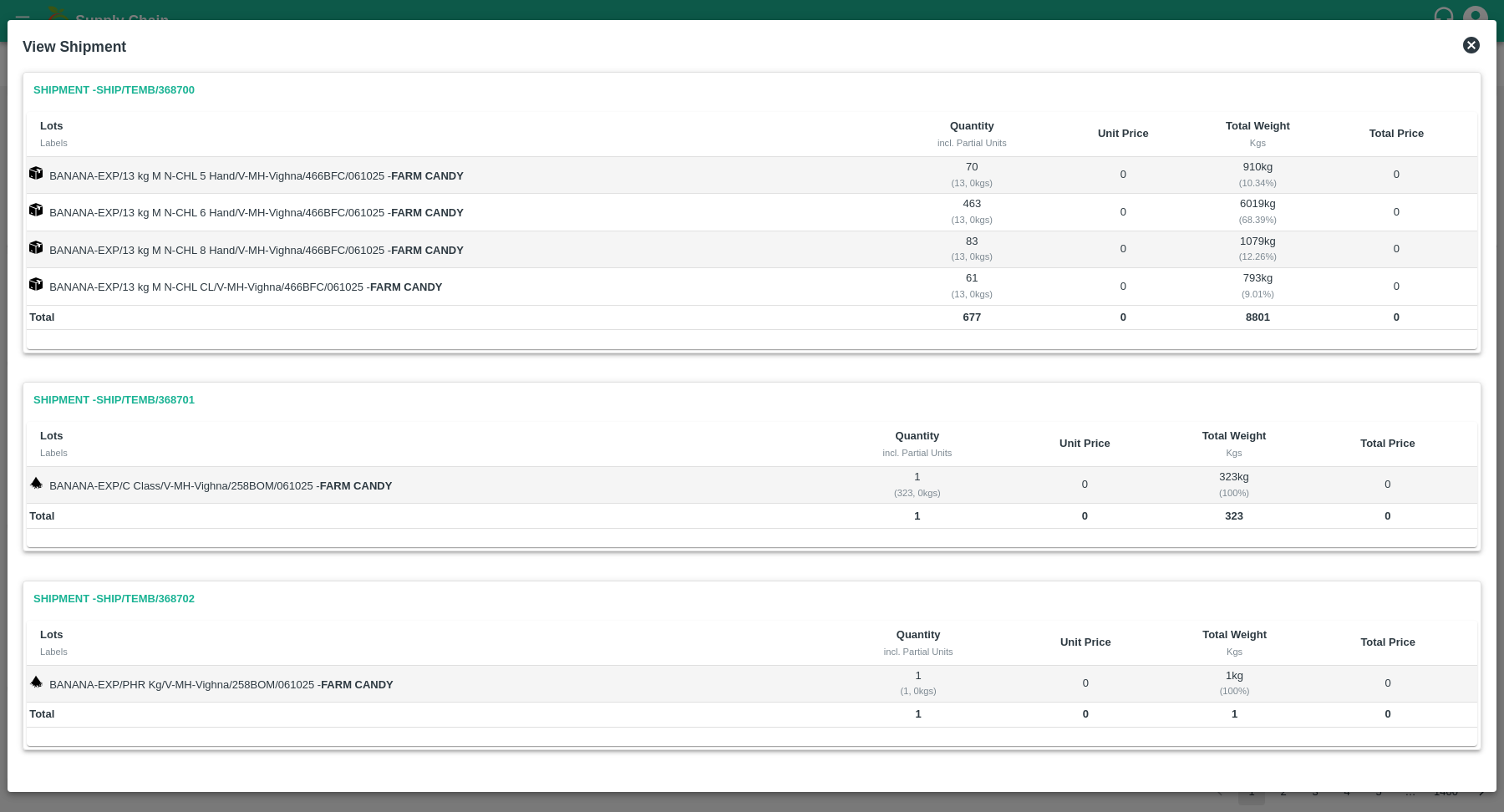
click at [1462, 44] on icon at bounding box center [1471, 45] width 20 height 20
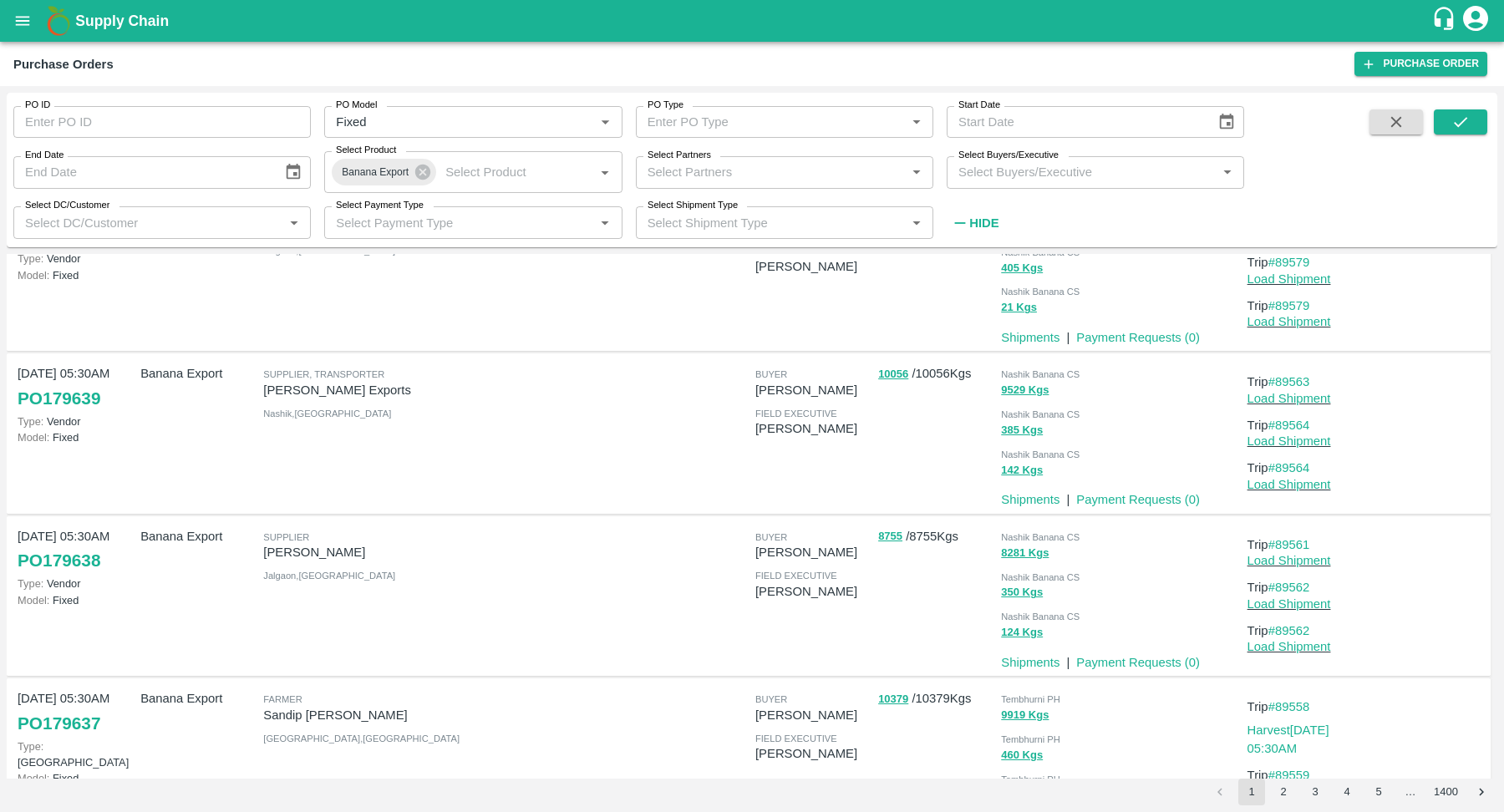
scroll to position [1075, 0]
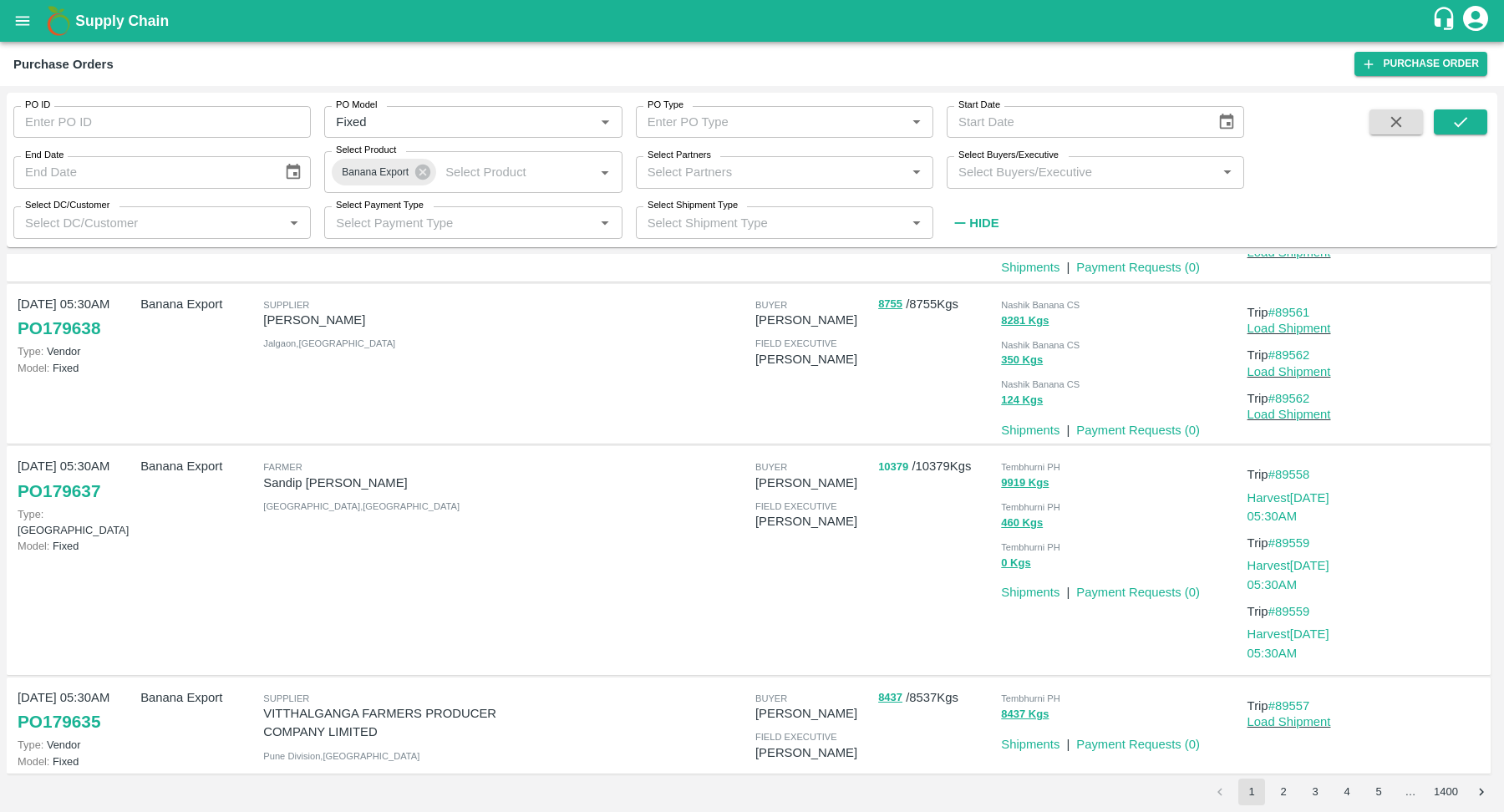
click at [892, 461] on button "10379" at bounding box center [893, 468] width 30 height 19
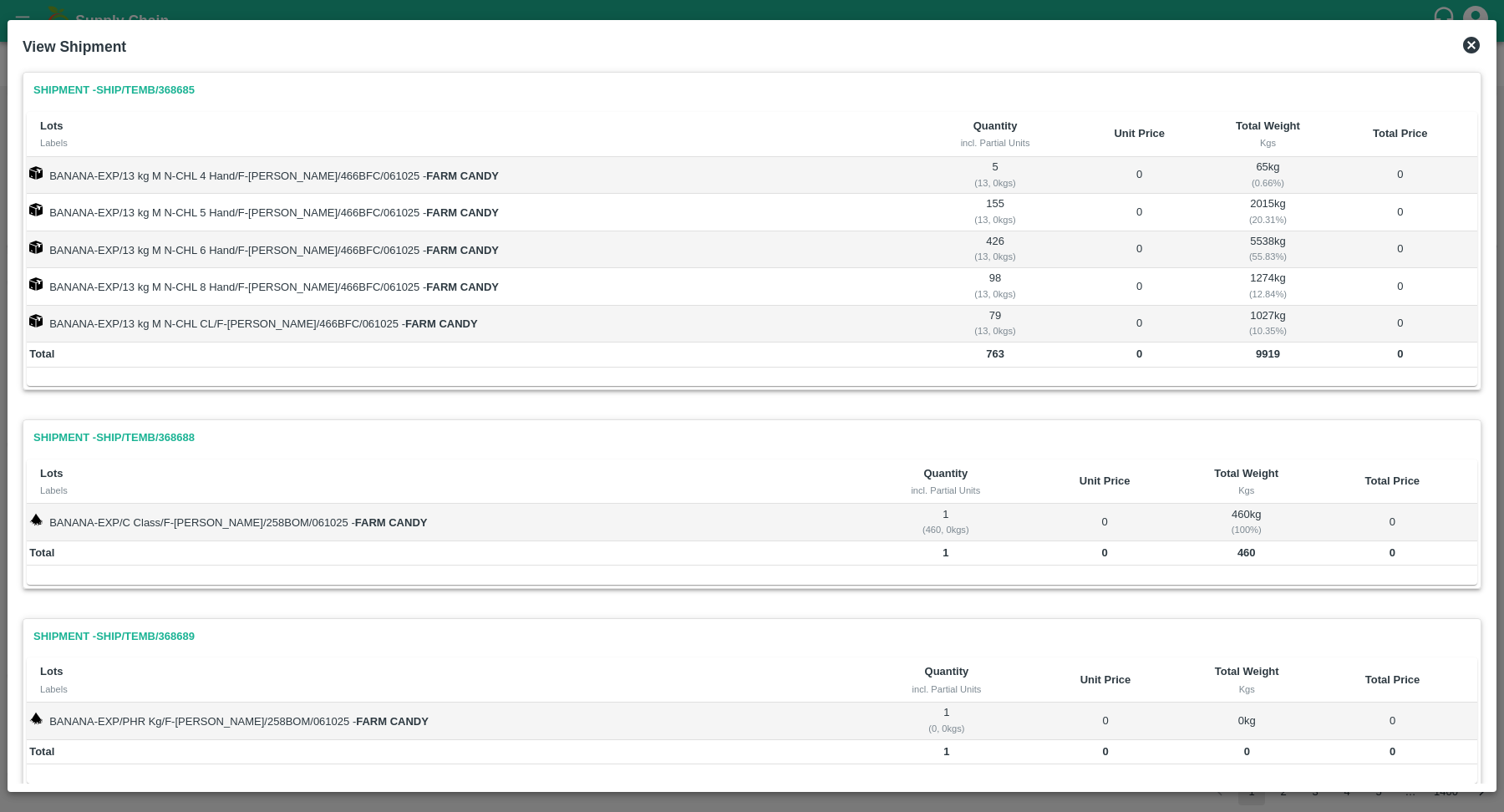
scroll to position [34, 0]
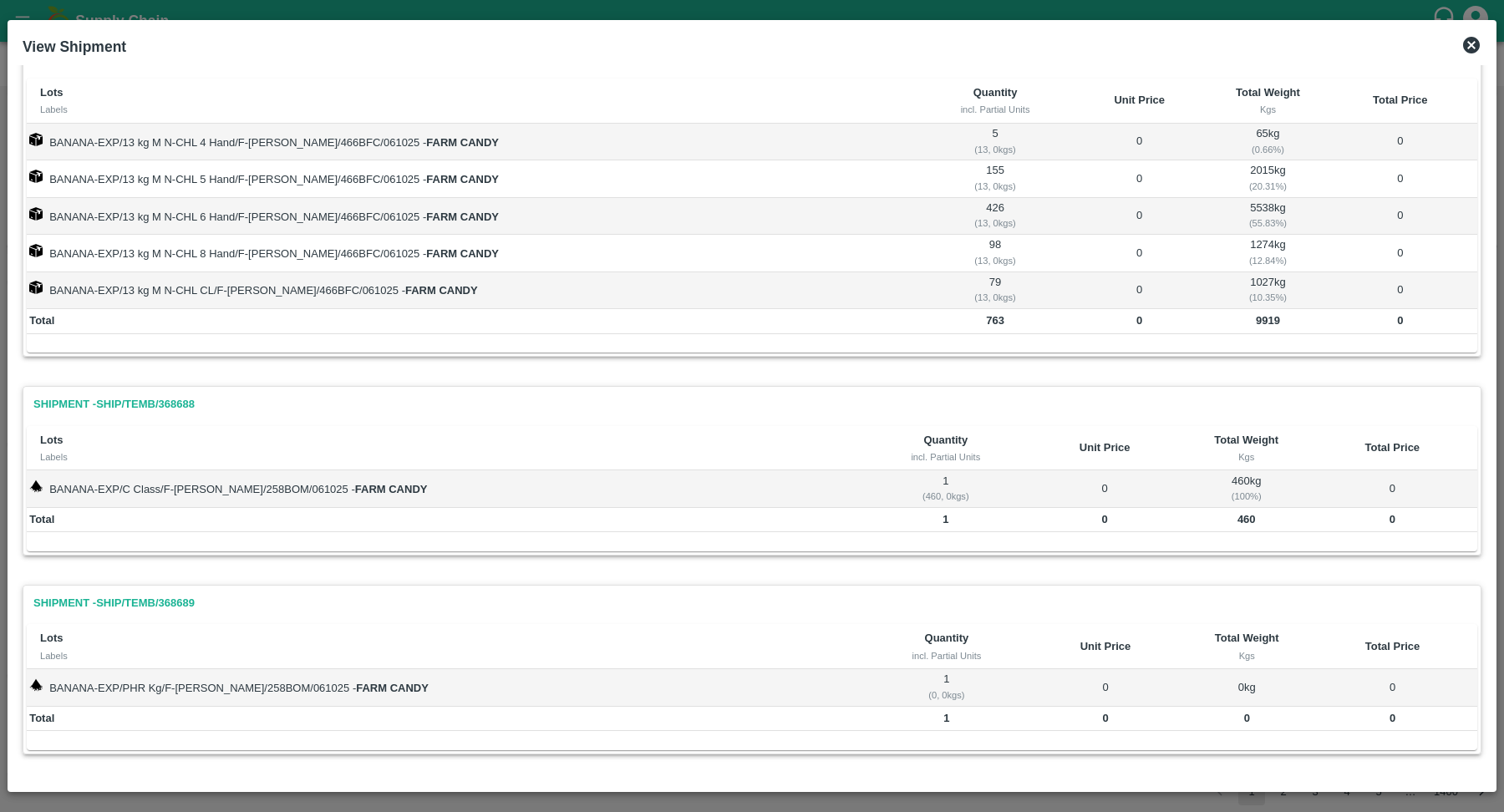
click at [1468, 46] on icon at bounding box center [1471, 45] width 16 height 16
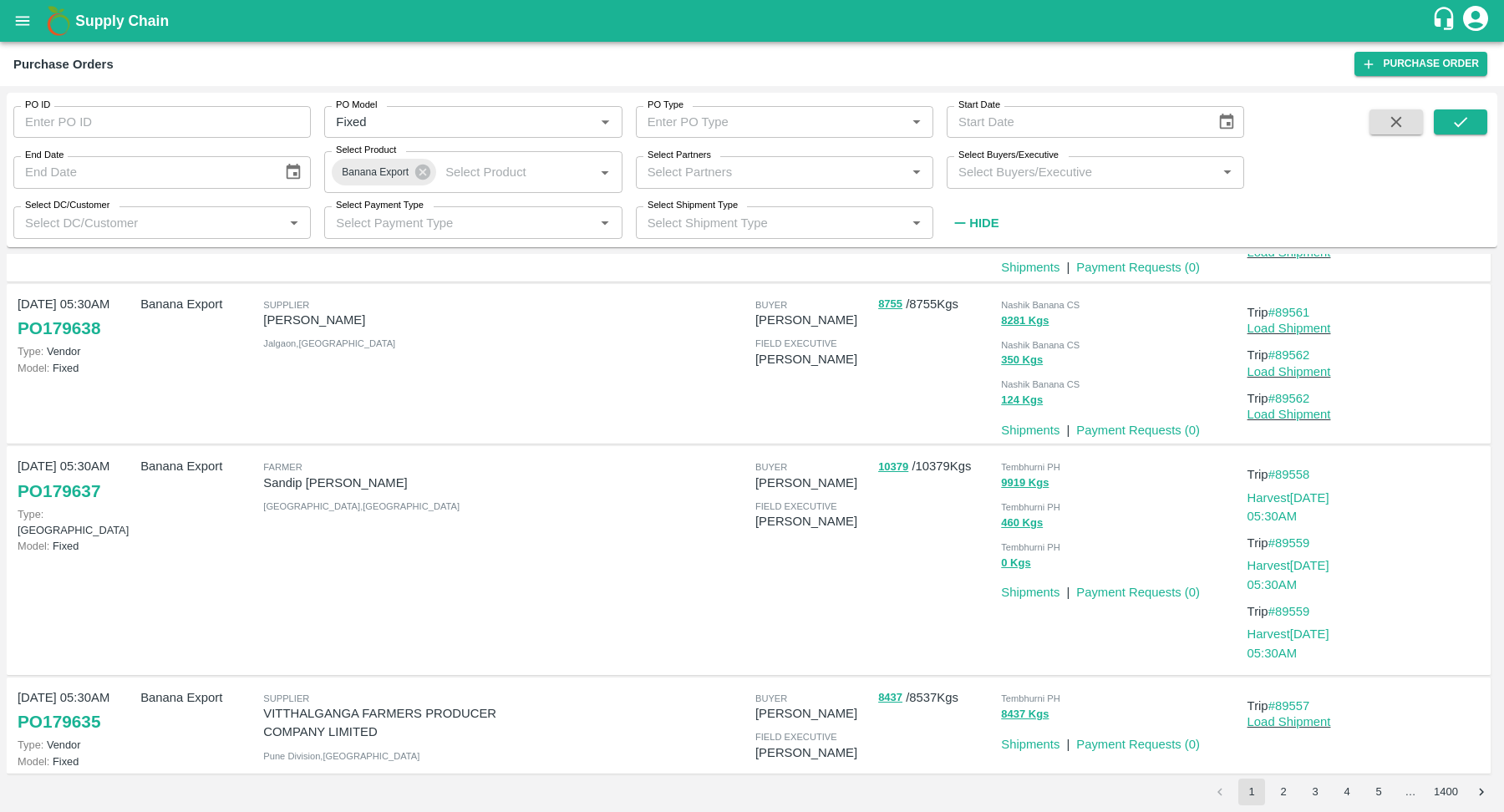
click at [1294, 794] on button "2" at bounding box center [1283, 791] width 27 height 27
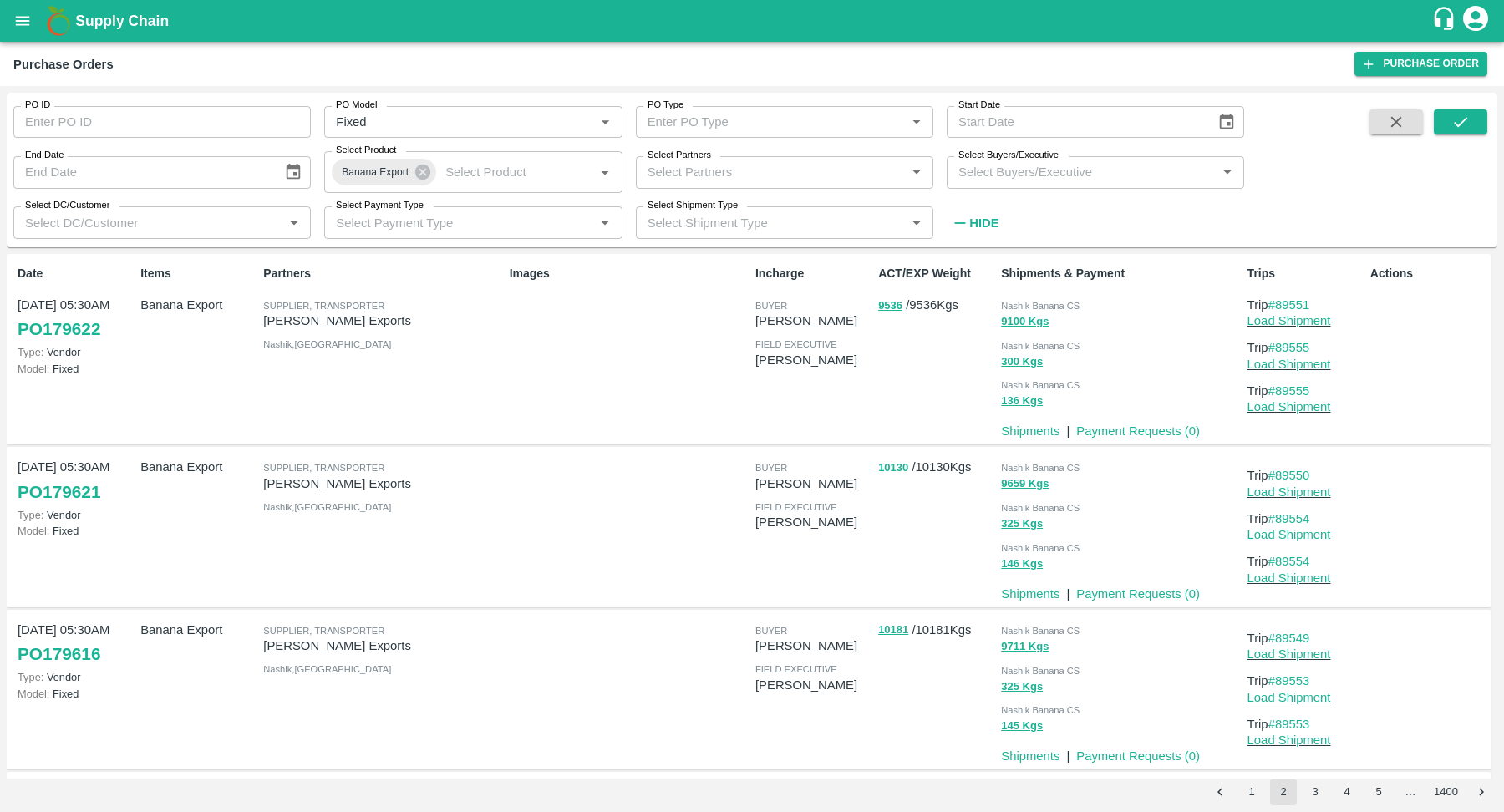
click at [886, 462] on button "10130" at bounding box center [893, 468] width 30 height 19
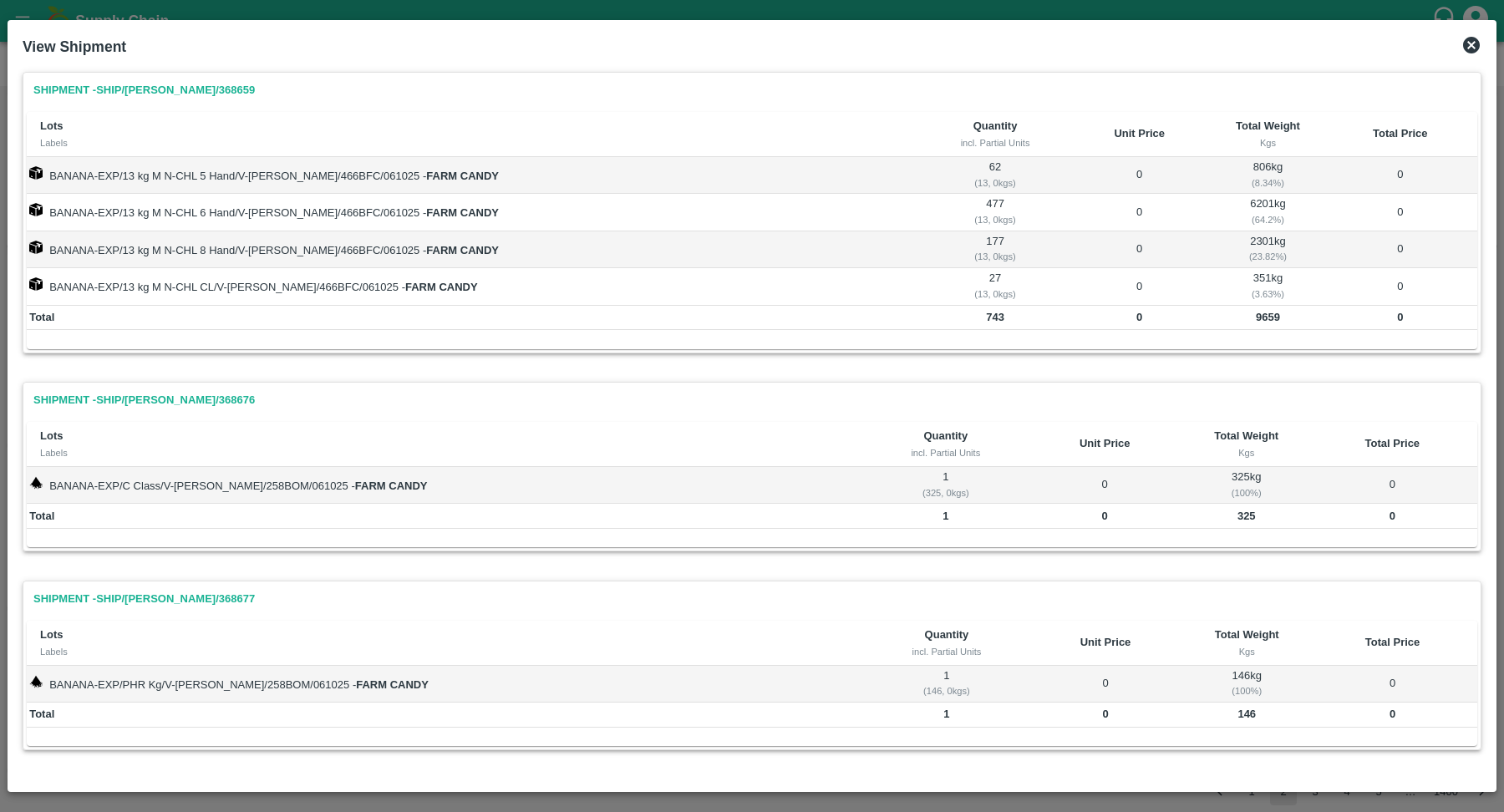
click at [1476, 42] on icon at bounding box center [1471, 45] width 16 height 16
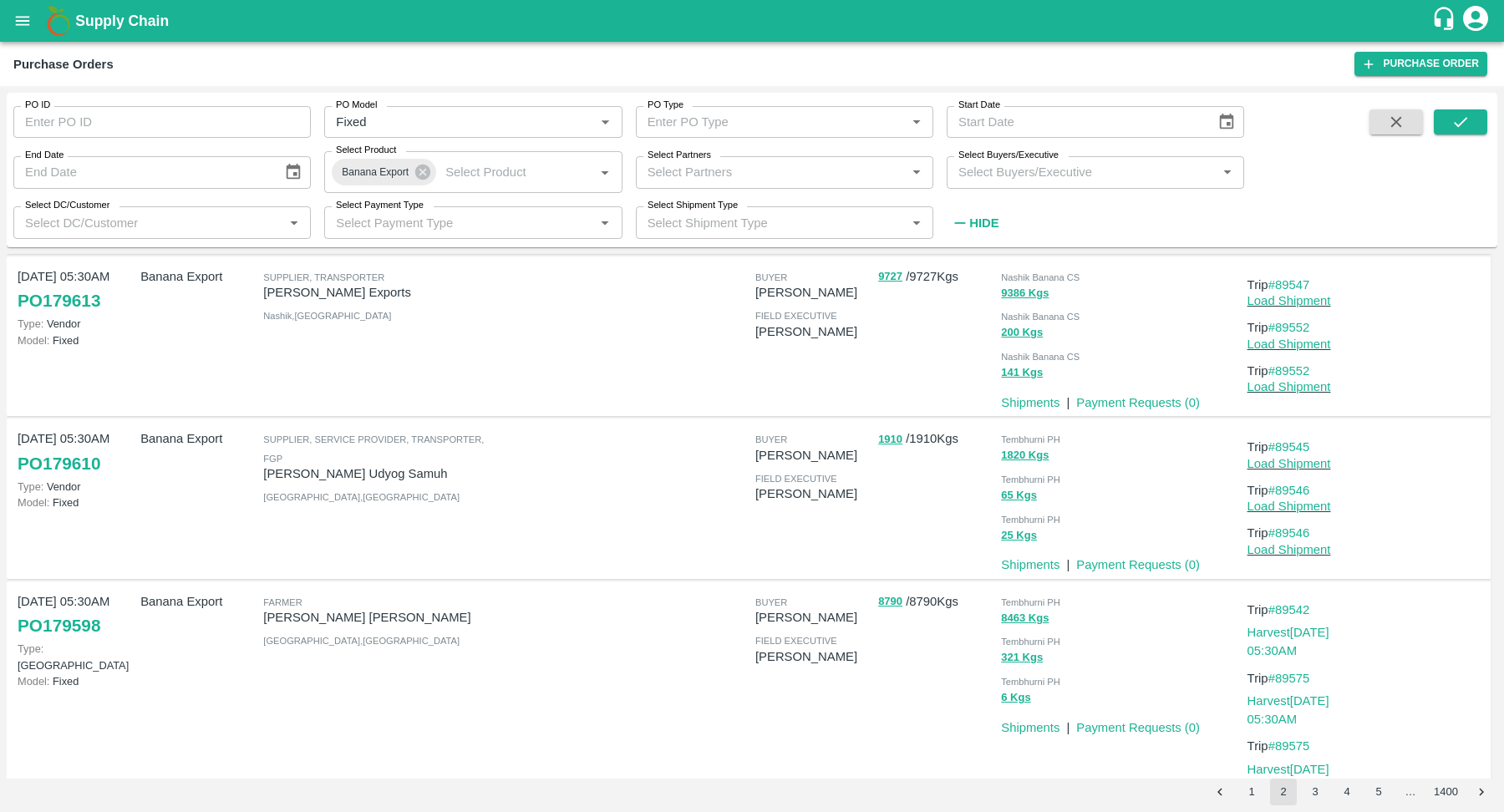
scroll to position [1270, 0]
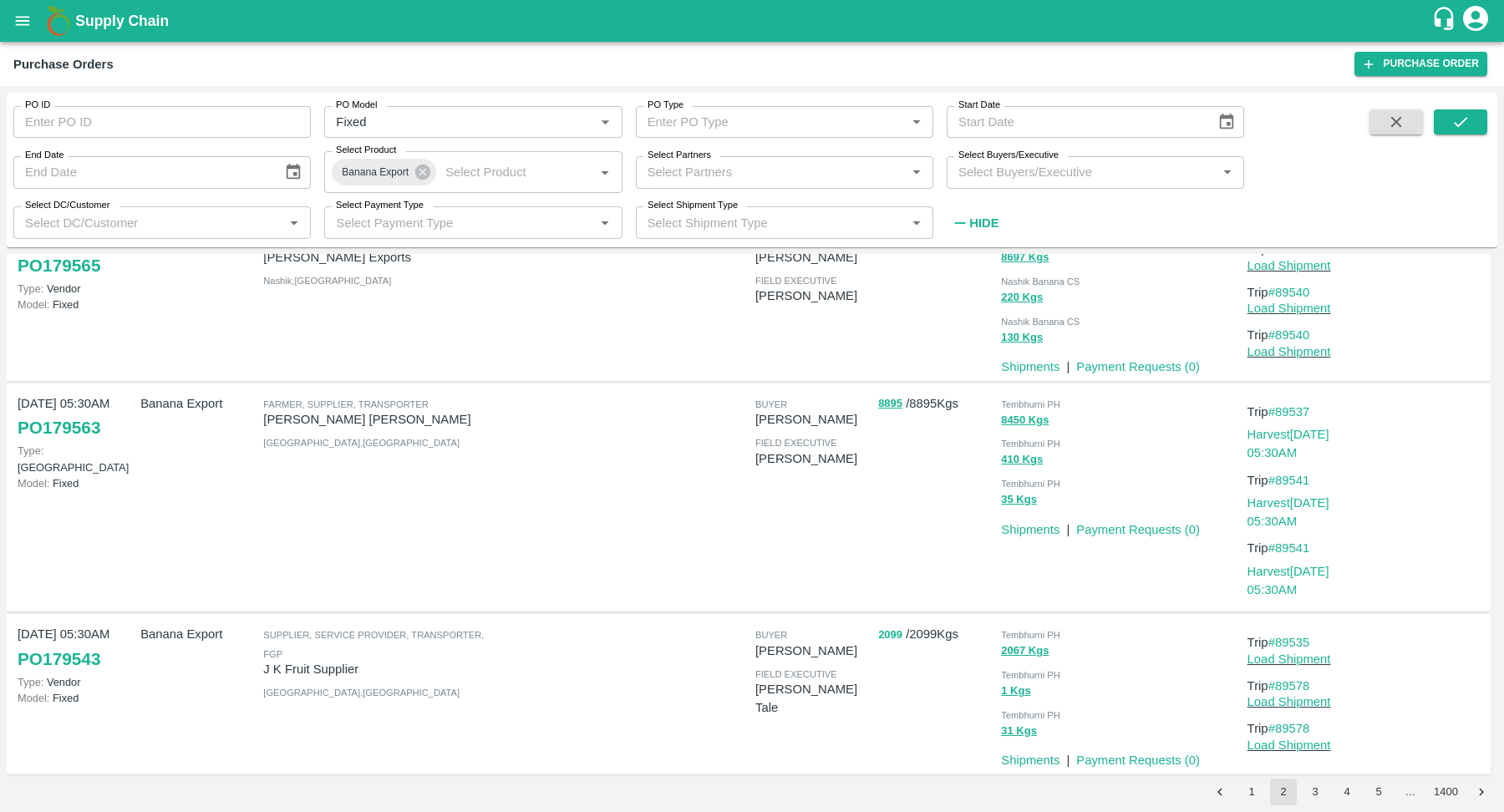
click at [898, 633] on button "2099" at bounding box center [891, 635] width 24 height 19
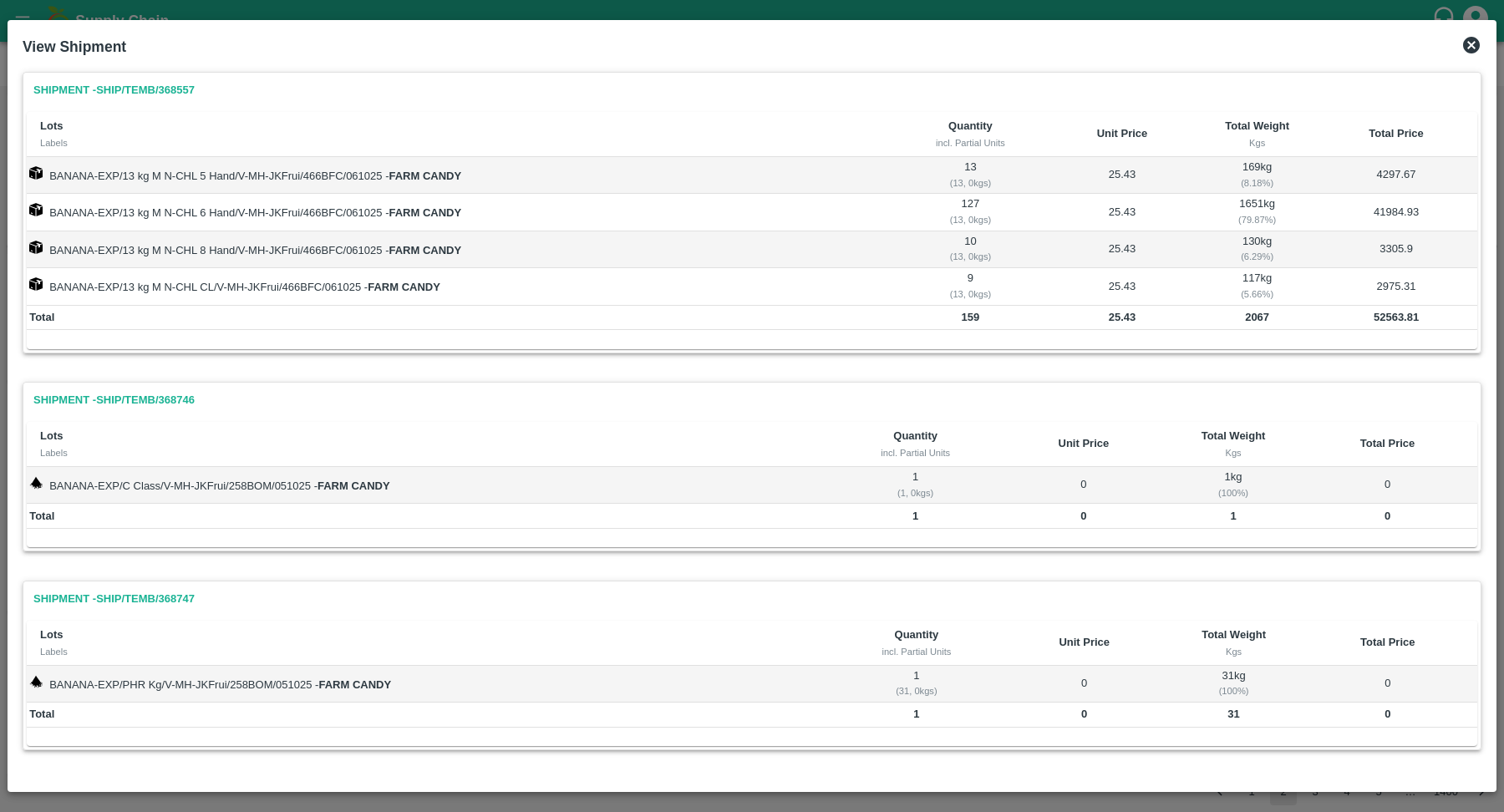
click at [1129, 255] on td "25.43" at bounding box center [1122, 250] width 153 height 37
click at [1127, 327] on td "25.43" at bounding box center [1122, 318] width 153 height 25
click at [1118, 263] on td "25.43" at bounding box center [1122, 250] width 153 height 37
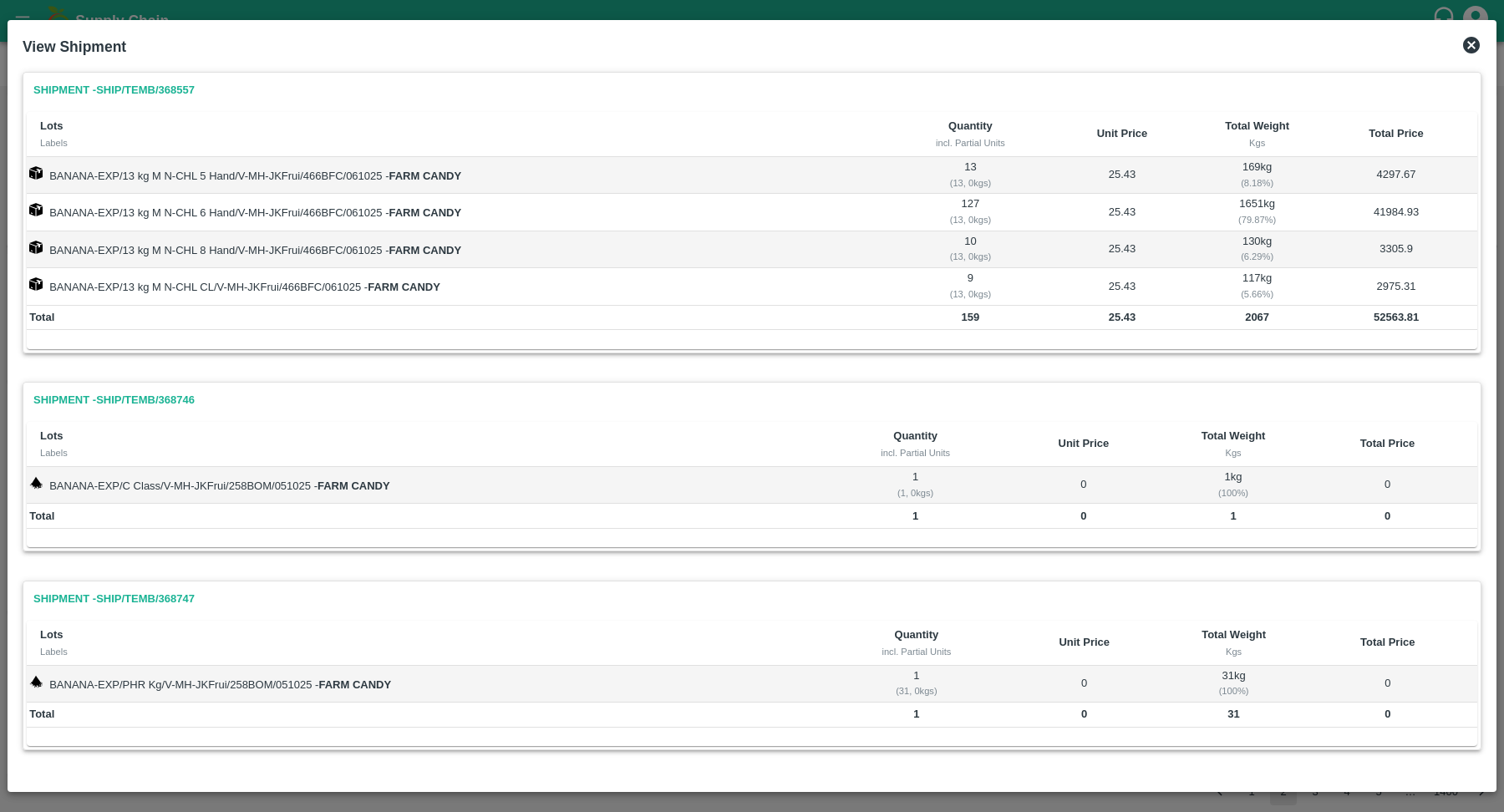
click at [1118, 263] on td "25.43" at bounding box center [1122, 250] width 153 height 37
click at [1125, 214] on td "25.43" at bounding box center [1122, 212] width 153 height 37
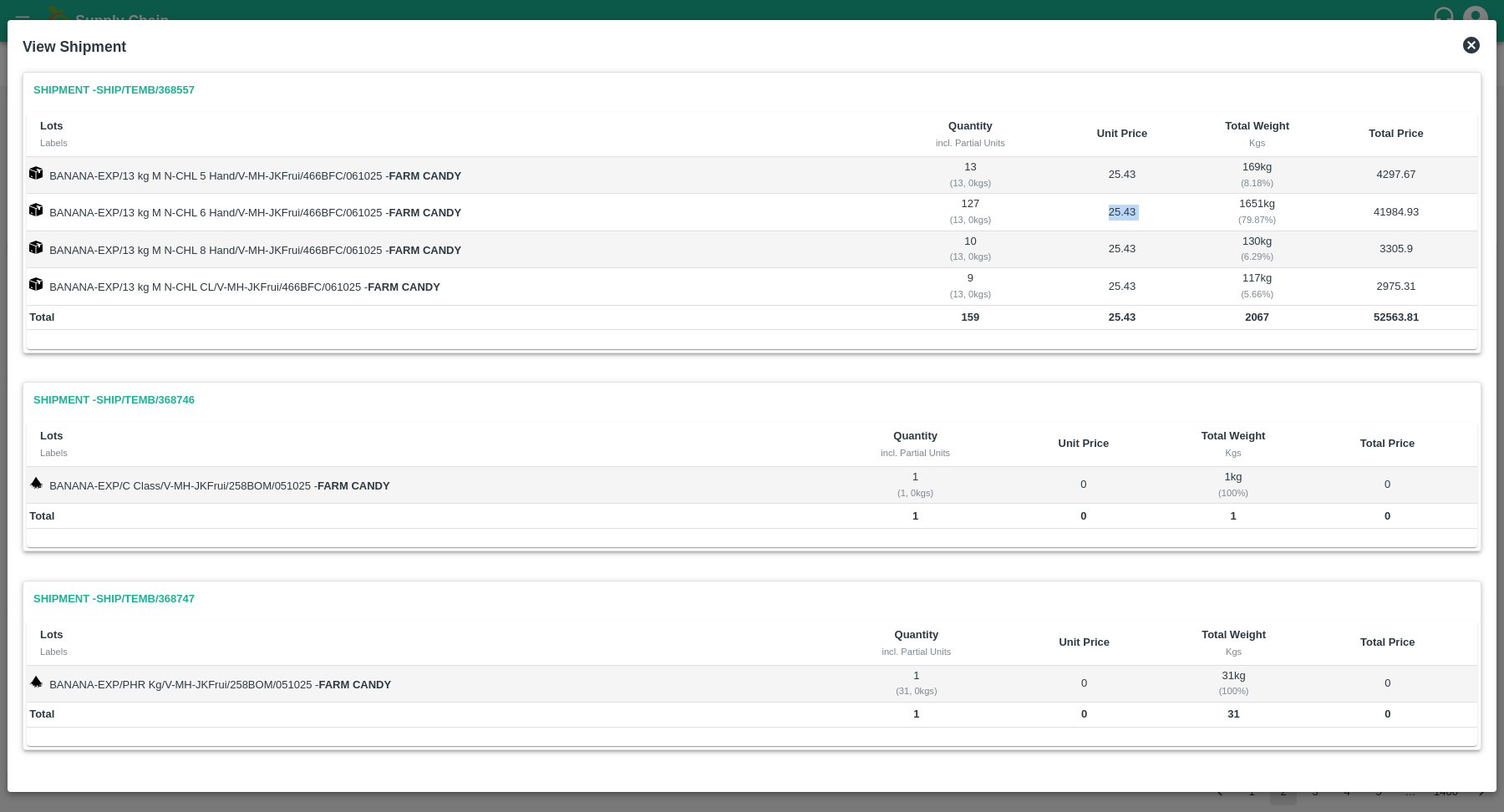
click at [1127, 177] on td "25.43" at bounding box center [1122, 175] width 153 height 37
click at [1127, 207] on td "25.43" at bounding box center [1122, 212] width 153 height 37
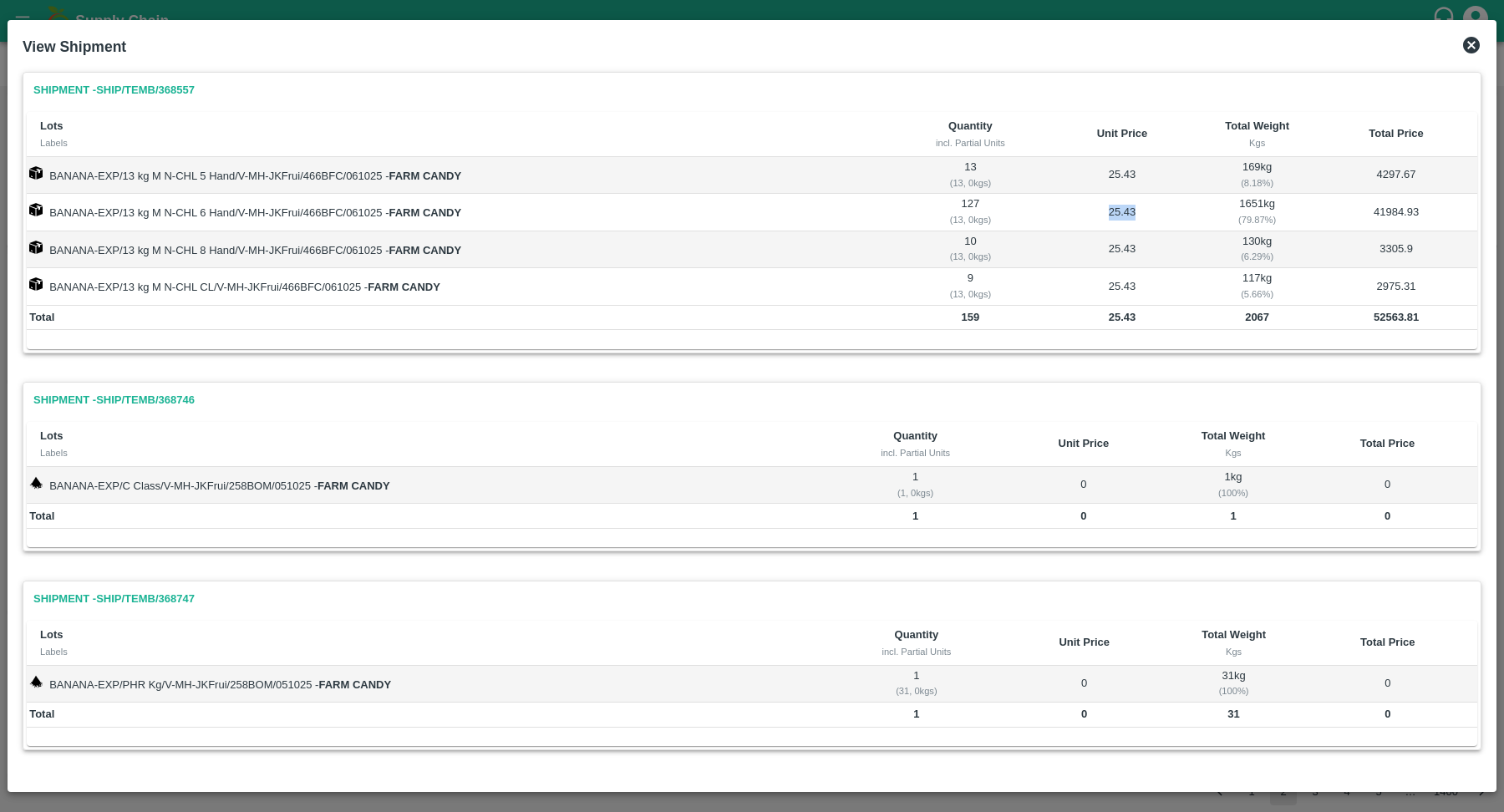
click at [1127, 207] on td "25.43" at bounding box center [1122, 212] width 153 height 37
click at [1121, 254] on td "25.43" at bounding box center [1122, 250] width 153 height 37
click at [1120, 282] on td "25.43" at bounding box center [1122, 286] width 153 height 37
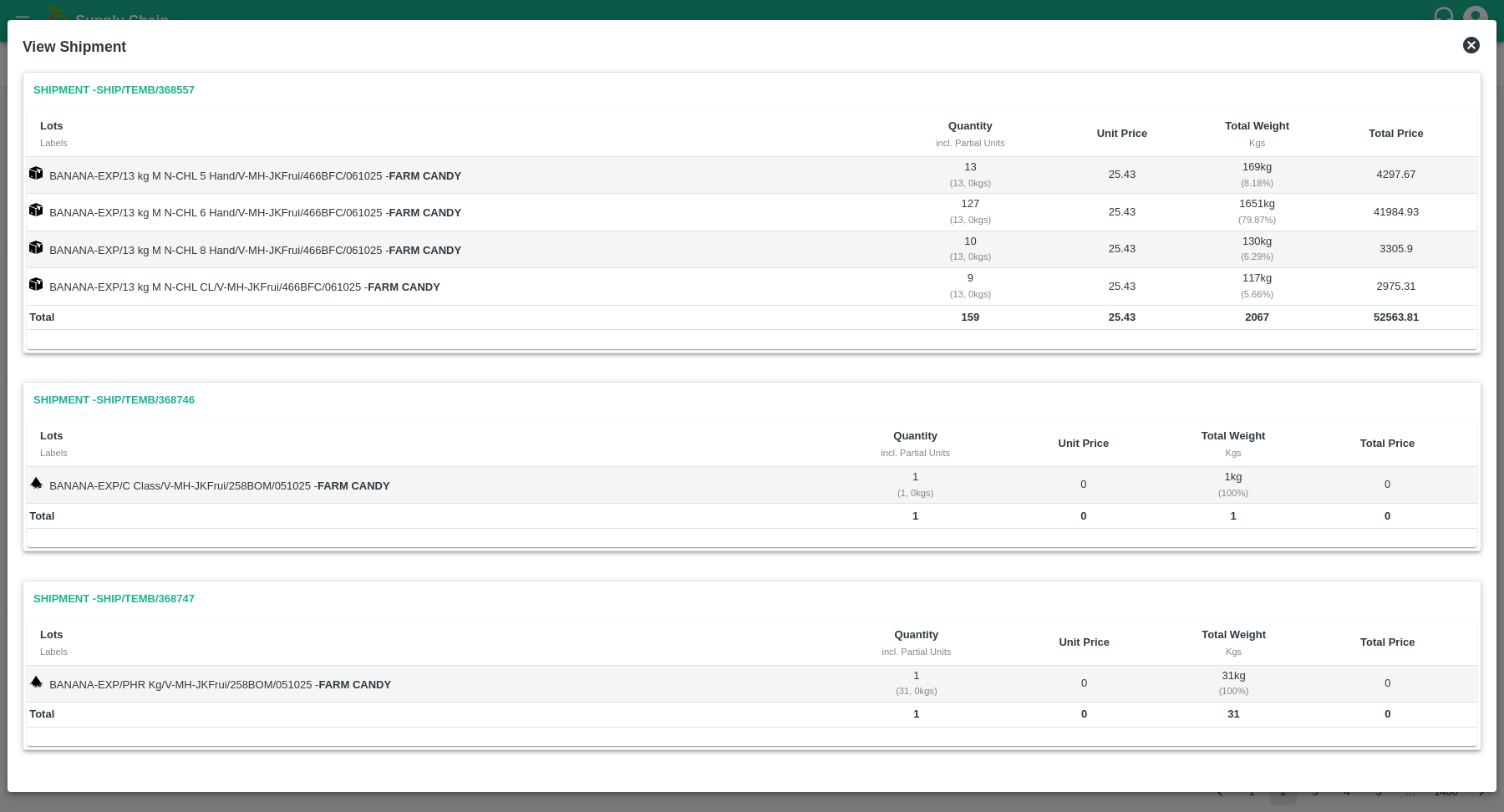
click at [1120, 282] on td "25.43" at bounding box center [1122, 286] width 153 height 37
click at [1120, 327] on td "25.43" at bounding box center [1122, 318] width 153 height 25
click at [1167, 445] on th "Unit Price" at bounding box center [1084, 444] width 171 height 45
click at [1467, 43] on icon at bounding box center [1471, 45] width 16 height 16
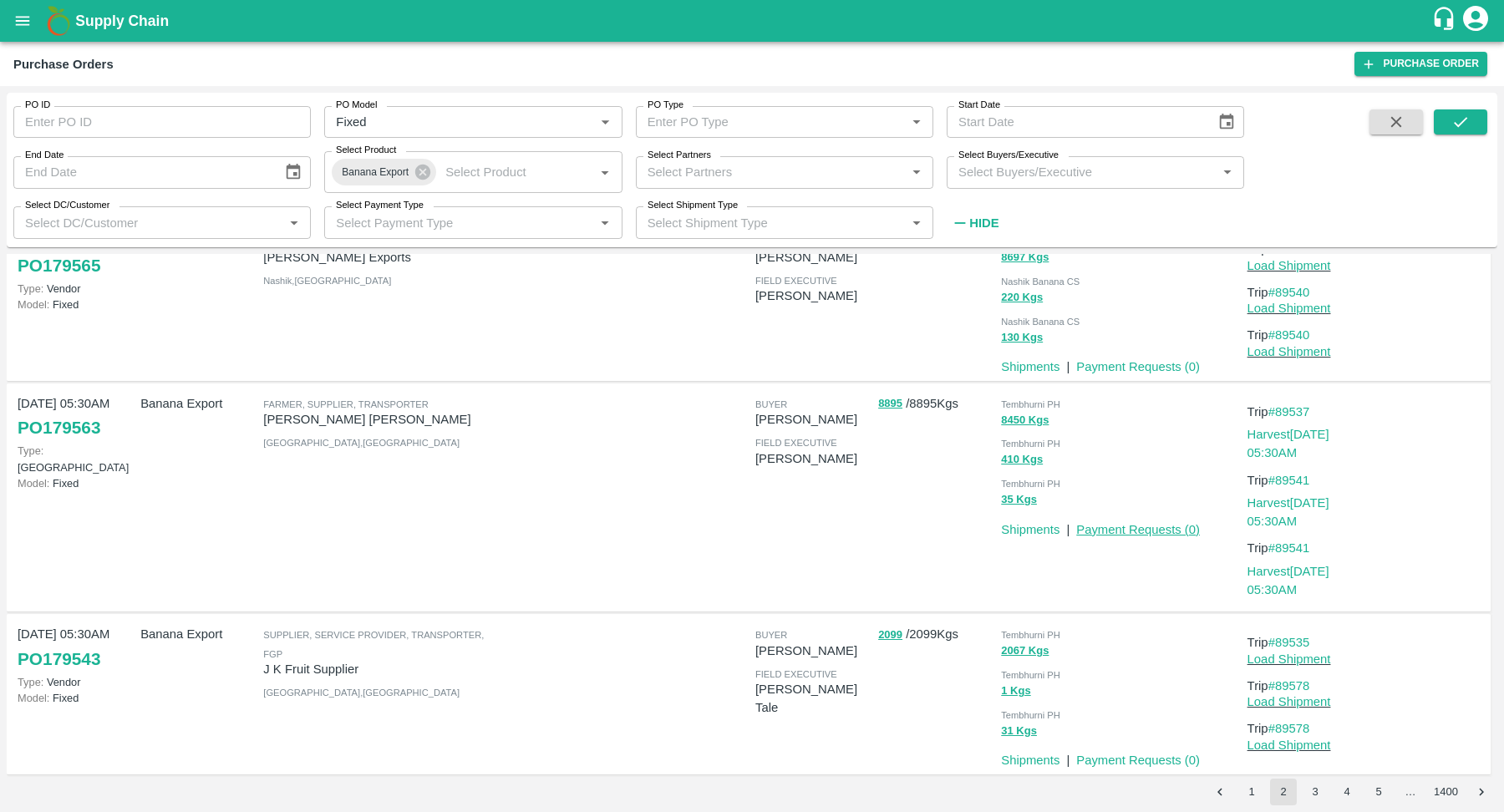
click at [1143, 523] on link "Payment Requests ( 0 )" at bounding box center [1138, 530] width 124 height 14
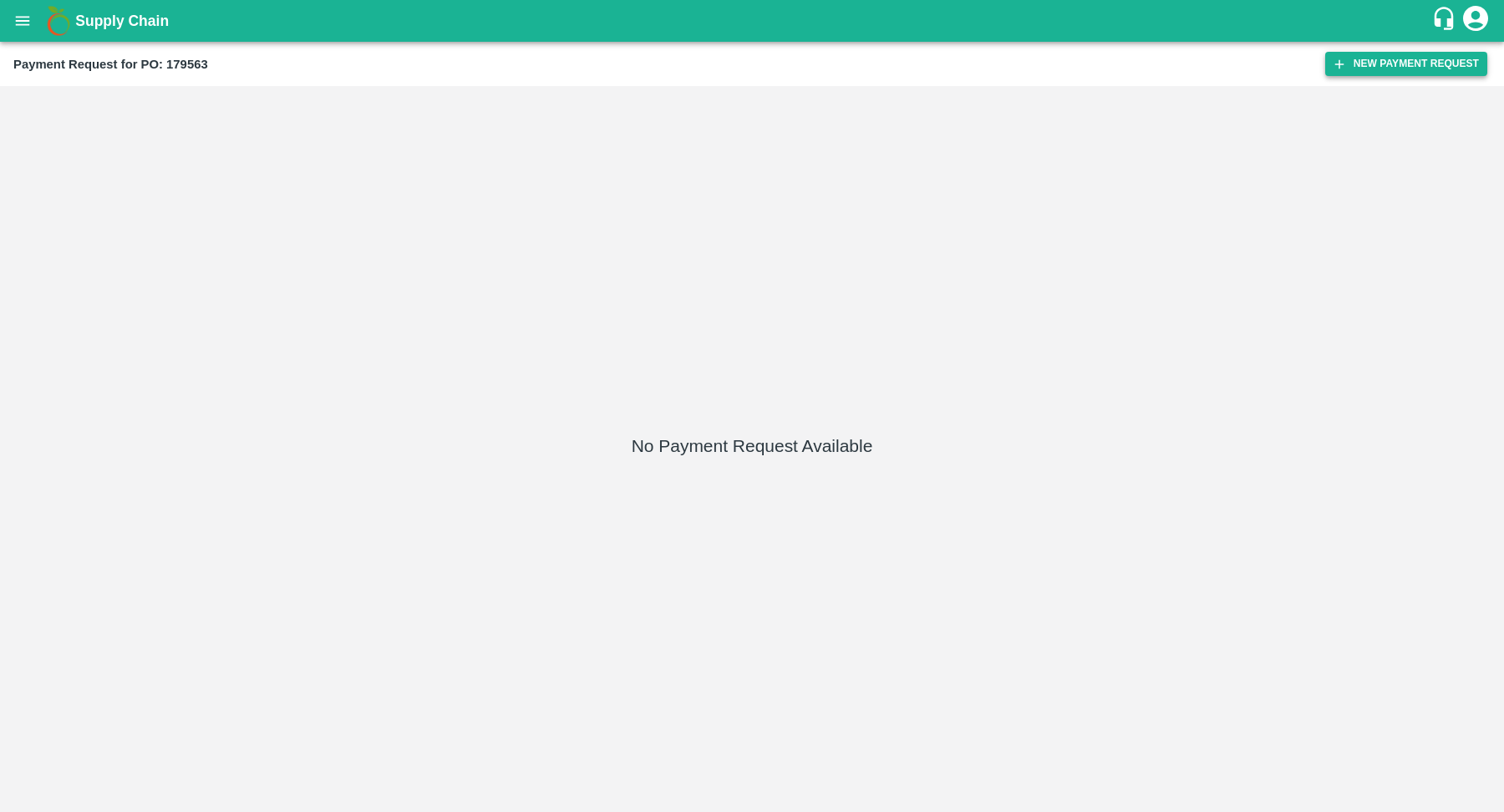
click at [1354, 54] on button "New Payment Request" at bounding box center [1407, 64] width 162 height 24
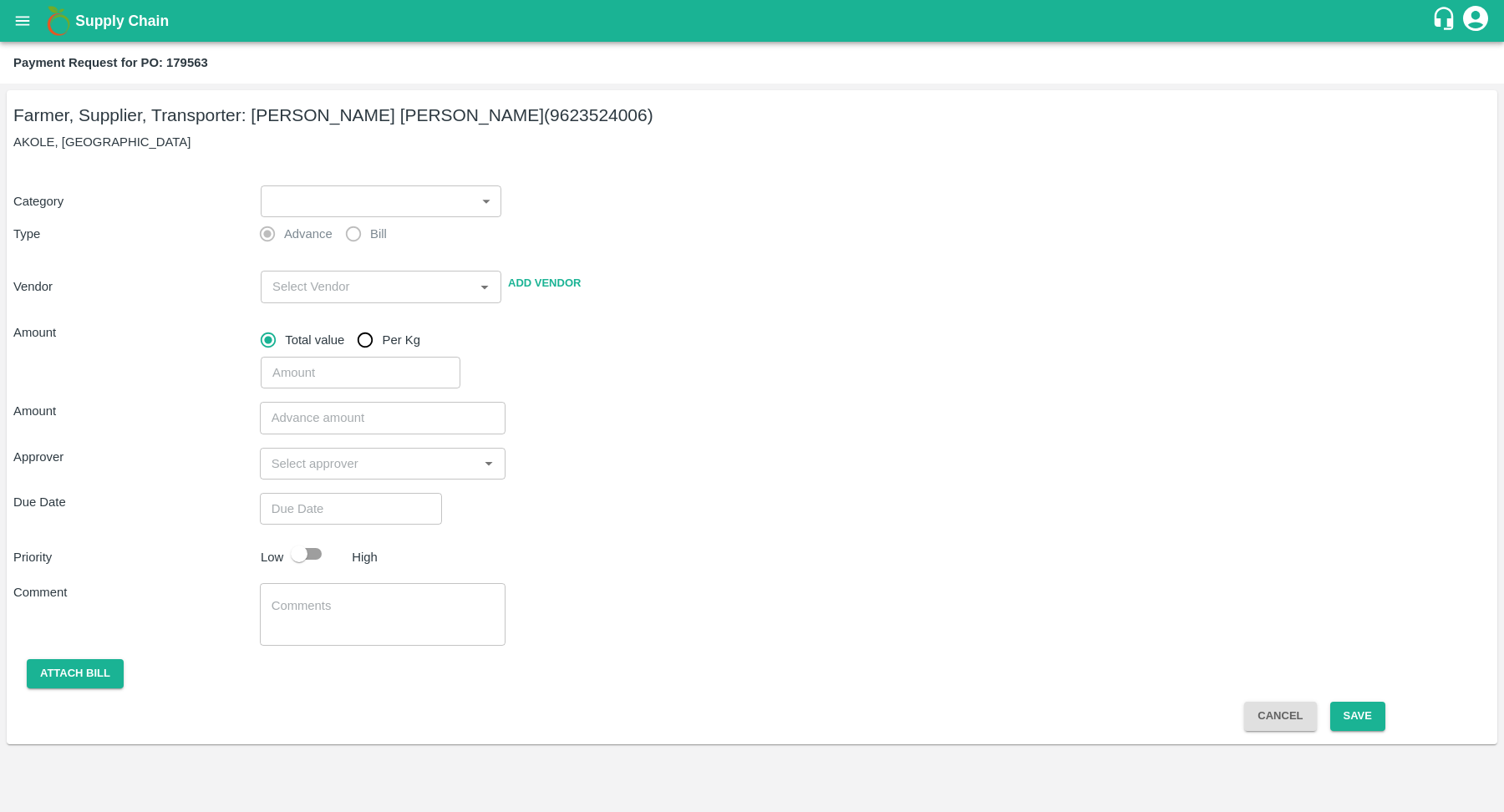
click at [393, 212] on body "Supply Chain Payment Request for PO: 179563 Farmer, Supplier, Transporter: AMOL…" at bounding box center [752, 406] width 1504 height 812
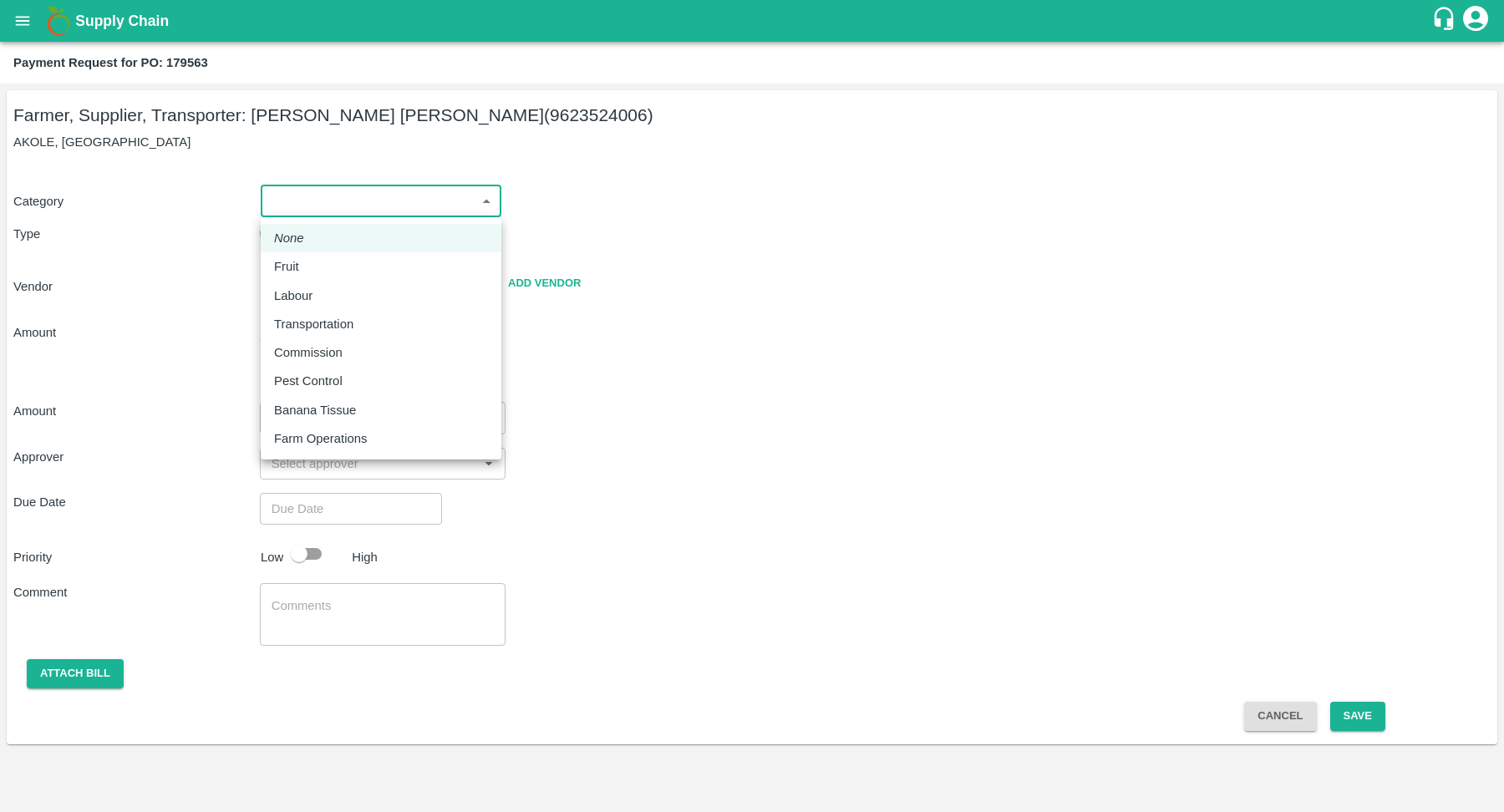
click at [398, 299] on div "Labour" at bounding box center [381, 295] width 214 height 18
type input "2"
radio input "false"
radio input "true"
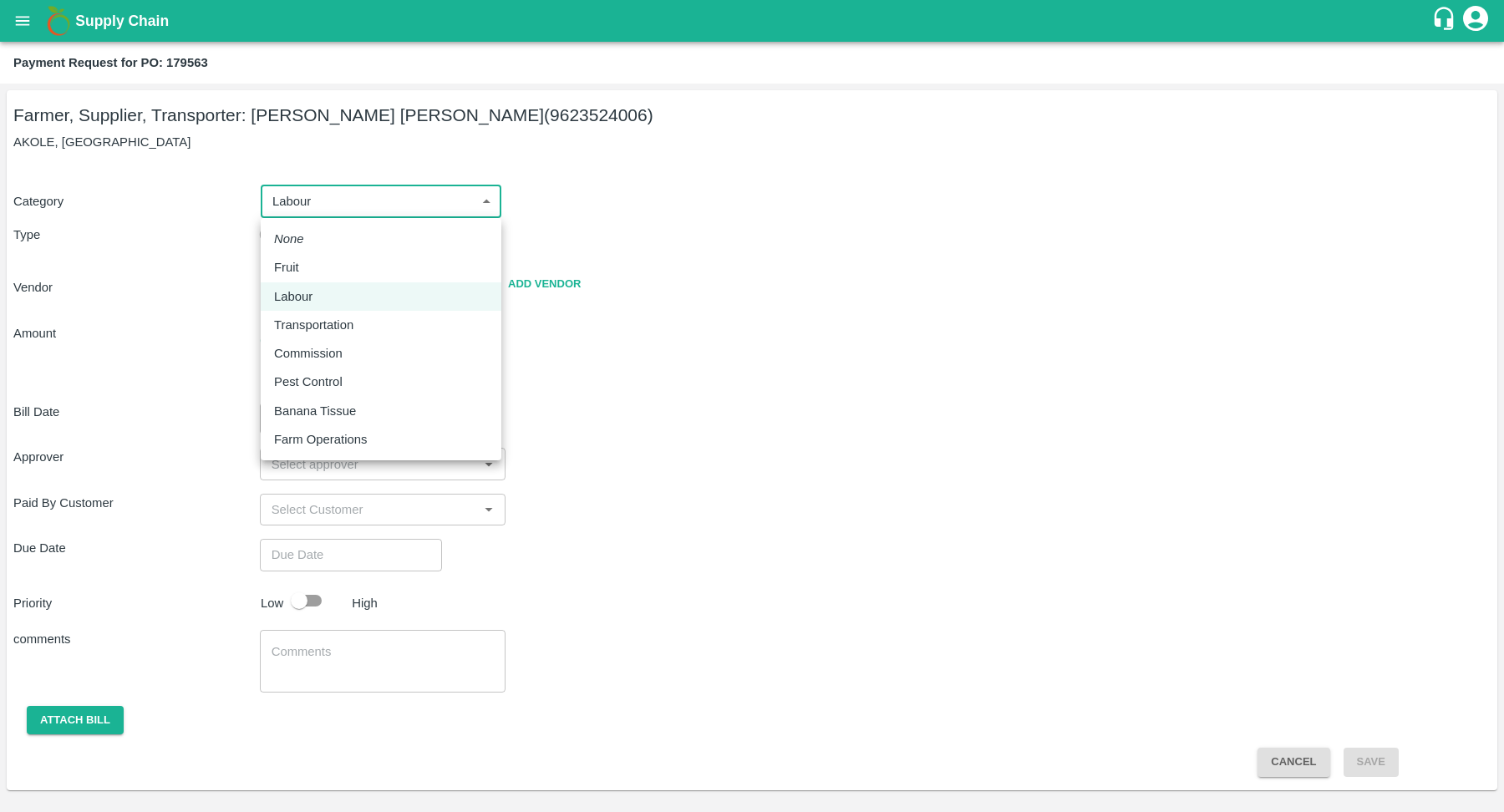
click at [395, 195] on body "Supply Chain Payment Request for PO: 179563 Farmer, Supplier, Transporter: AMOL…" at bounding box center [752, 406] width 1504 height 812
click at [349, 265] on div "Fruit" at bounding box center [381, 267] width 214 height 18
type input "1"
radio input "true"
type input "AMOL SUBHASH CHINTAMAN - 9623524006(Farmer, Supplier, Transporter)"
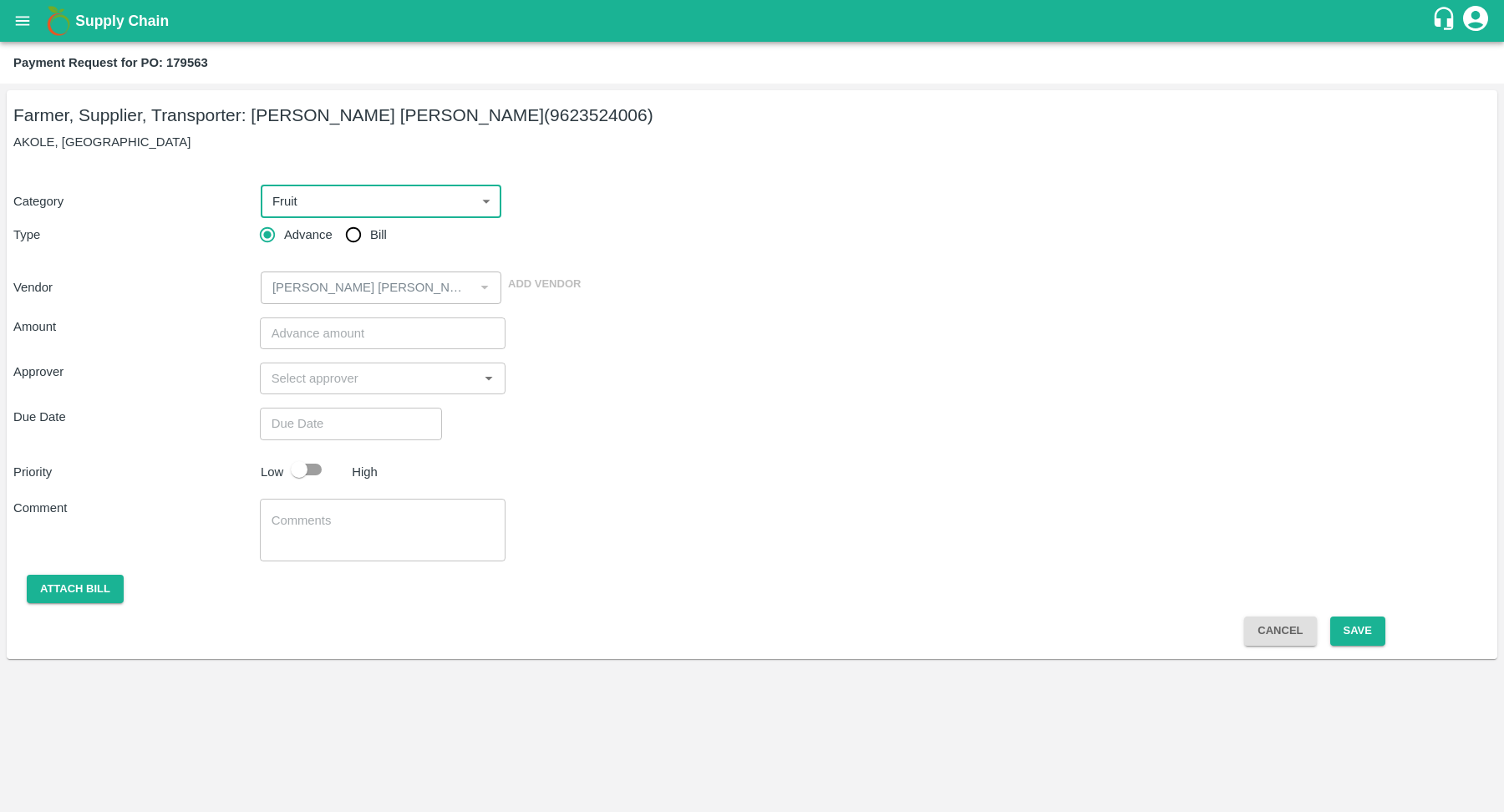
click at [361, 226] on input "Bill" at bounding box center [353, 234] width 34 height 34
radio input "true"
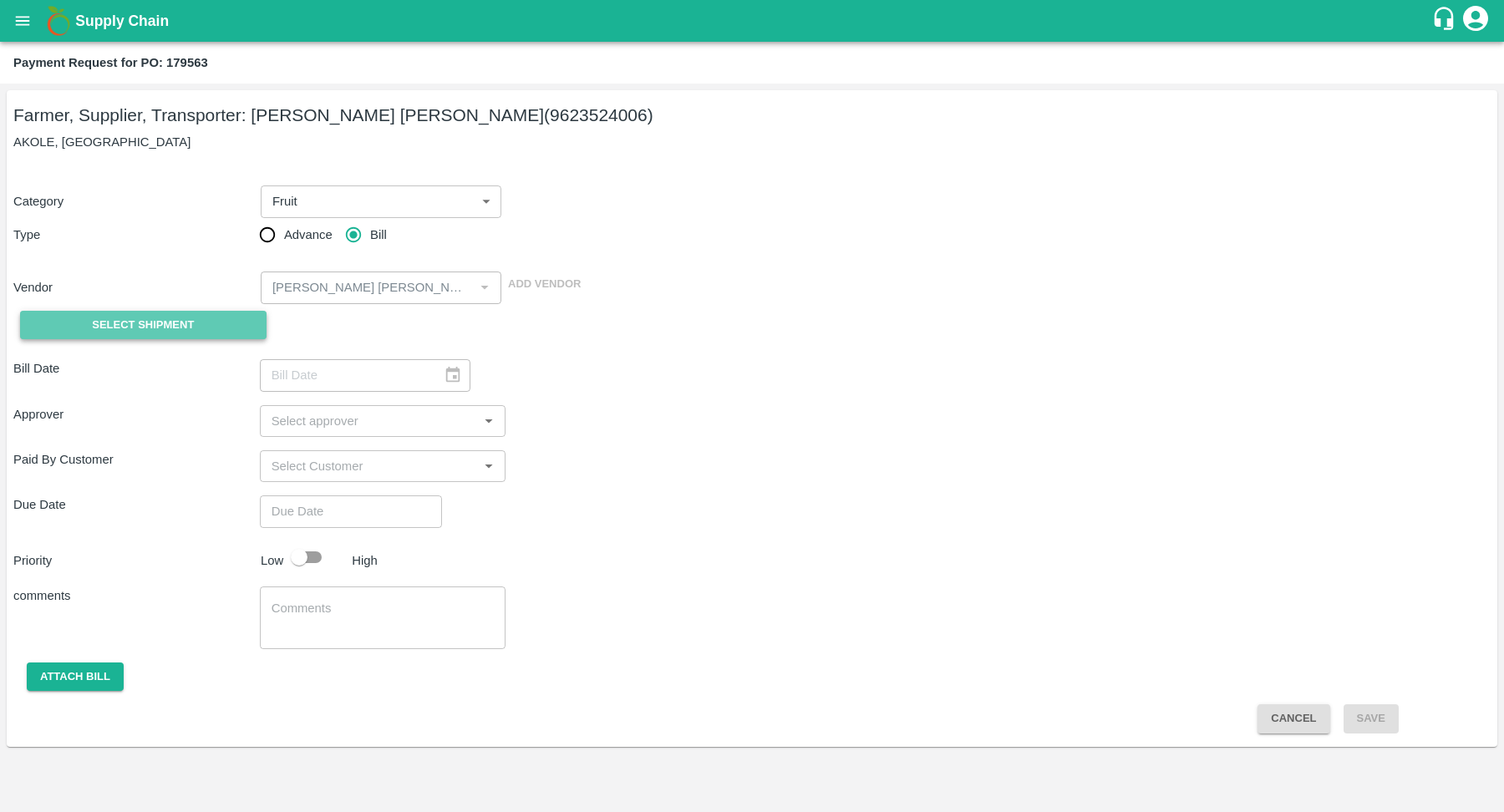
click at [205, 319] on button "Select Shipment" at bounding box center [143, 325] width 246 height 29
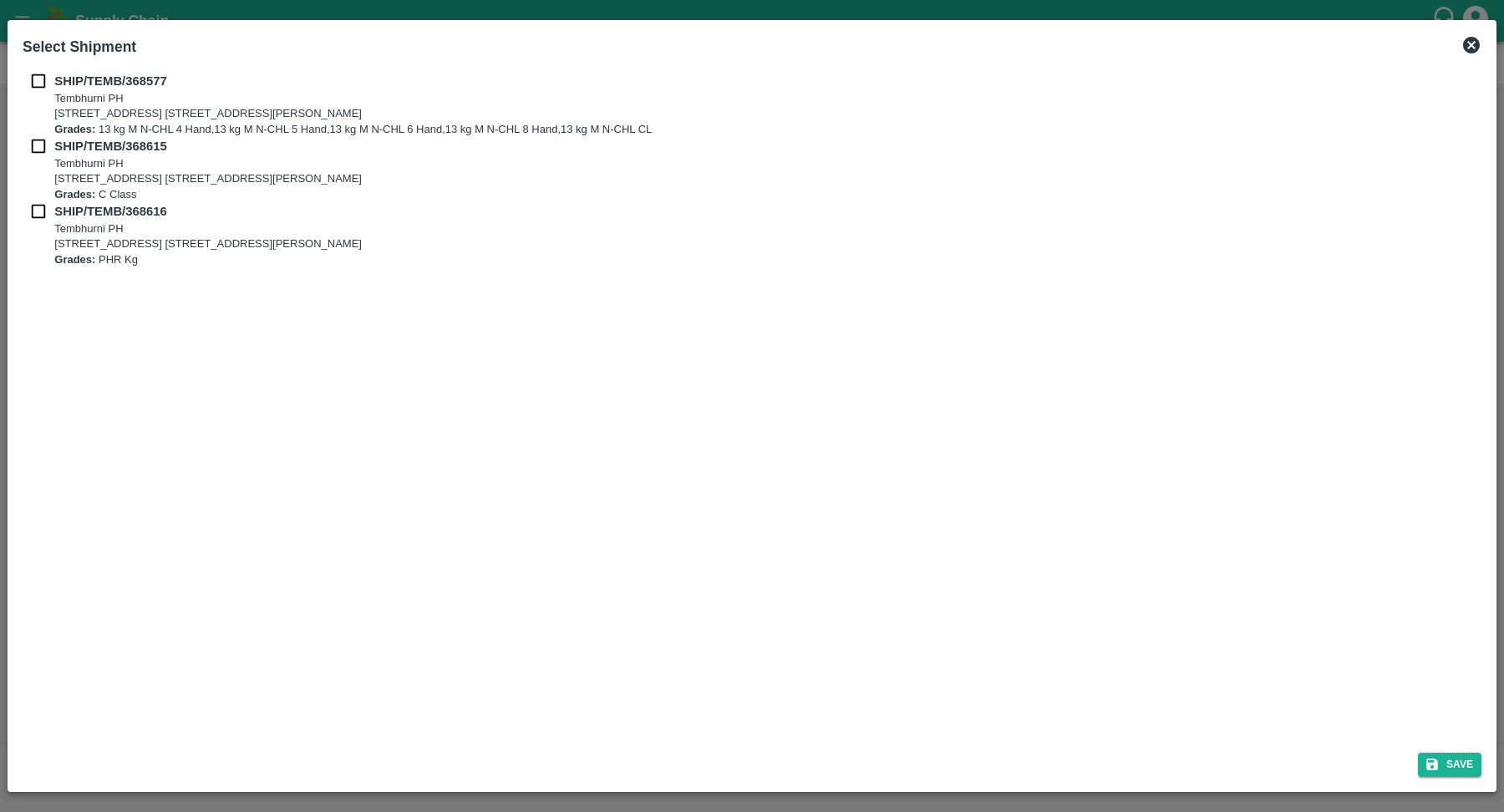
click at [53, 88] on input "checkbox" at bounding box center [38, 80] width 32 height 18
checkbox input "true"
click at [40, 147] on input "checkbox" at bounding box center [38, 146] width 32 height 18
checkbox input "true"
click at [35, 223] on div "SHIP/TEMB/368616 Tembhurni PH Tembhurni PH 205, PLOT NO. E-5, YASHSHREE INDUSTR…" at bounding box center [752, 235] width 1459 height 65
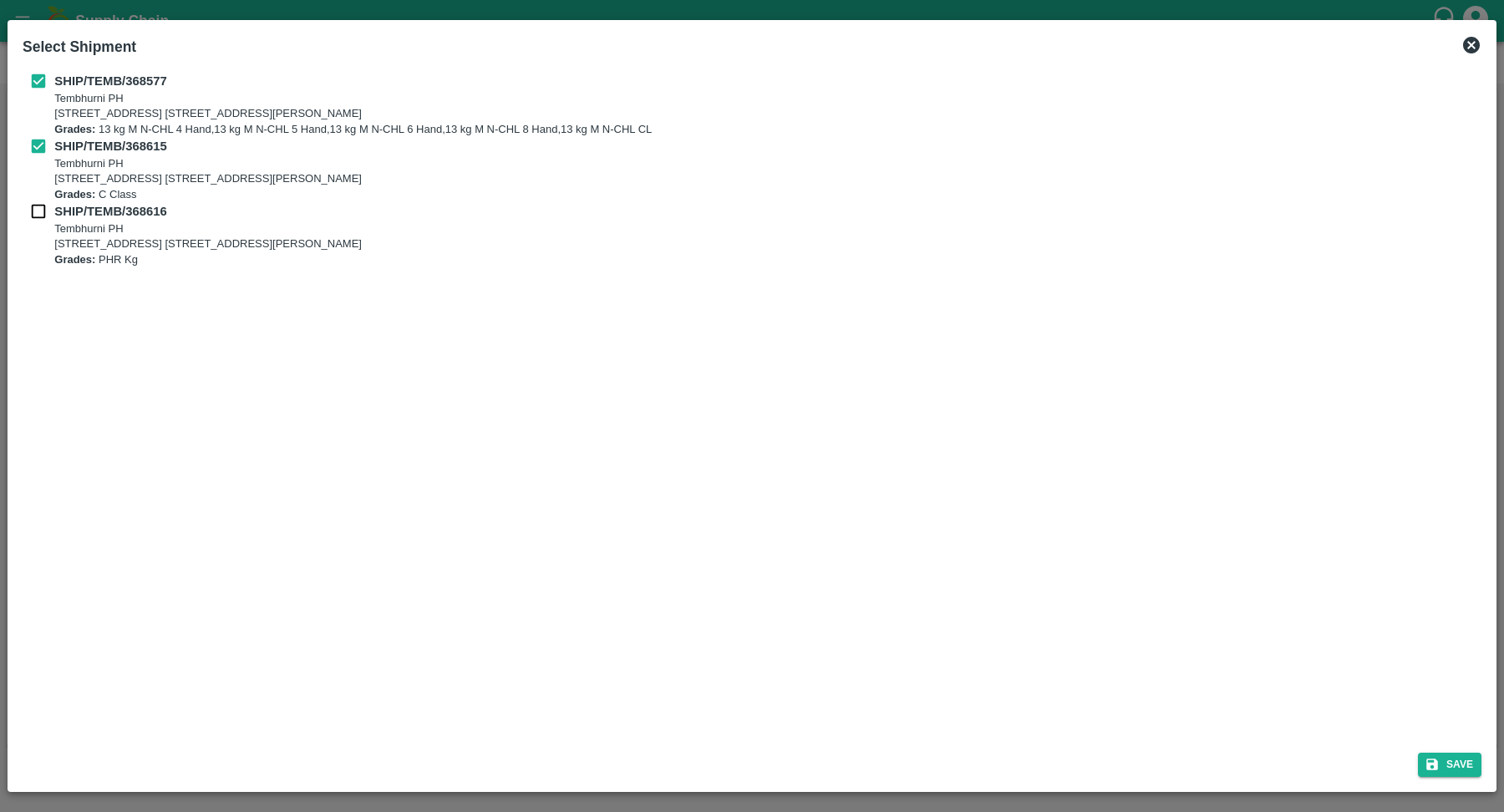
click at [41, 214] on input "checkbox" at bounding box center [38, 211] width 32 height 18
checkbox input "true"
click at [1462, 755] on button "Save" at bounding box center [1450, 765] width 64 height 24
type input "06/10/2025"
